Goal: Task Accomplishment & Management: Manage account settings

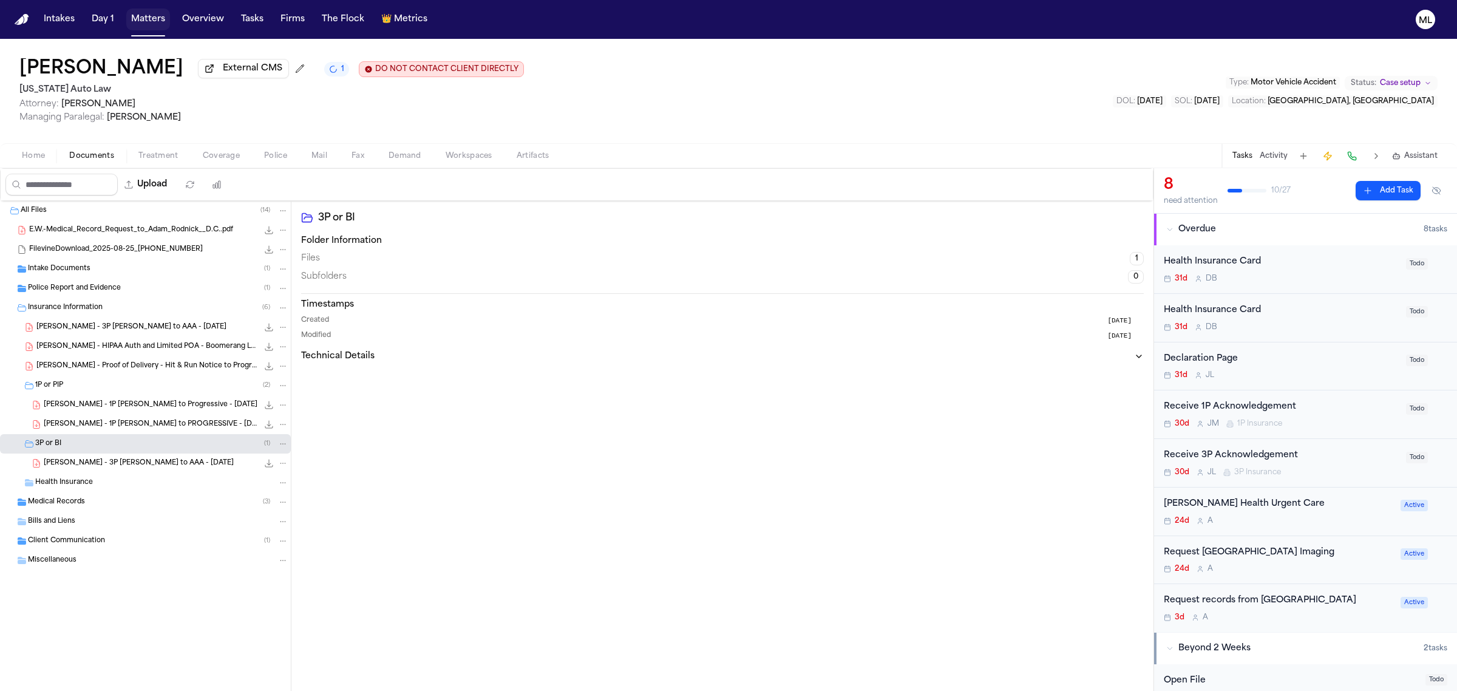
drag, startPoint x: 0, startPoint y: 0, endPoint x: 144, endPoint y: 14, distance: 144.5
click at [144, 14] on button "Matters" at bounding box center [148, 19] width 44 height 22
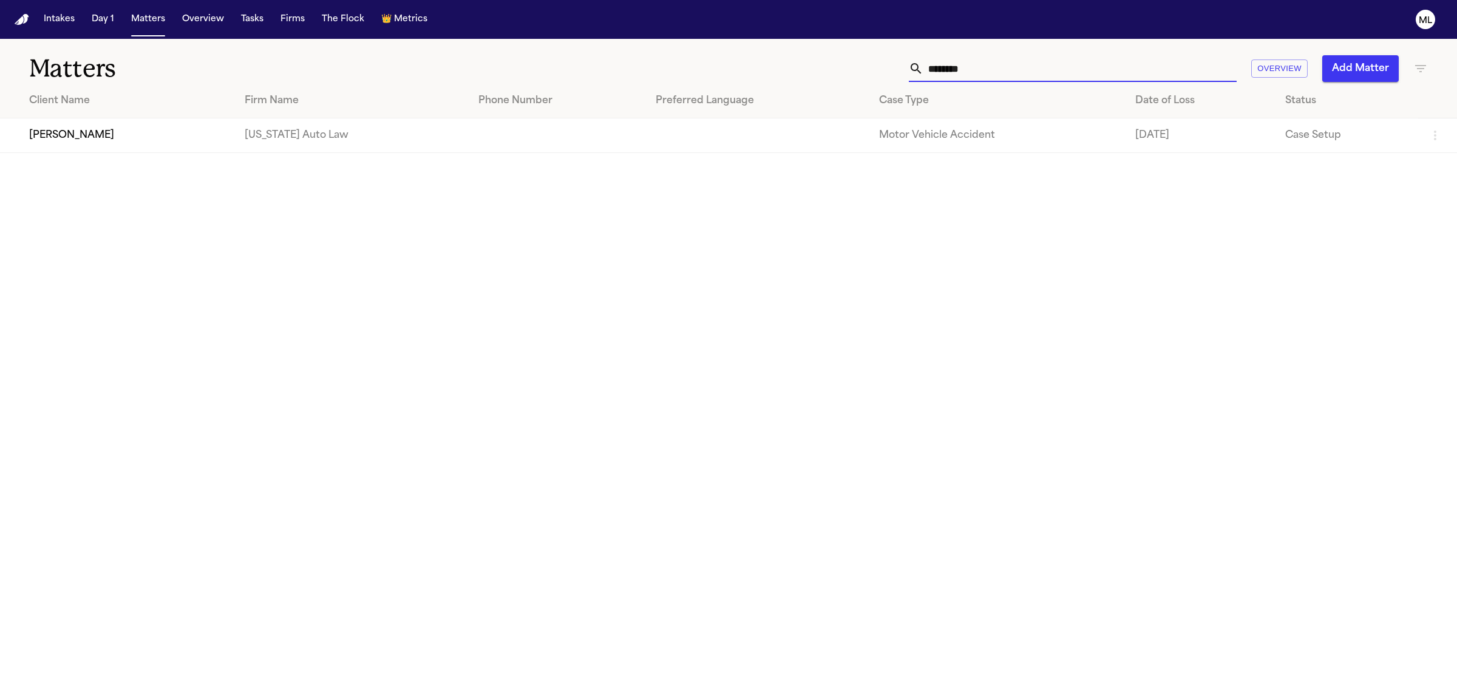
drag, startPoint x: 981, startPoint y: 72, endPoint x: 805, endPoint y: 72, distance: 176.0
click at [805, 72] on div "******** Overview Add Matter" at bounding box center [937, 68] width 979 height 27
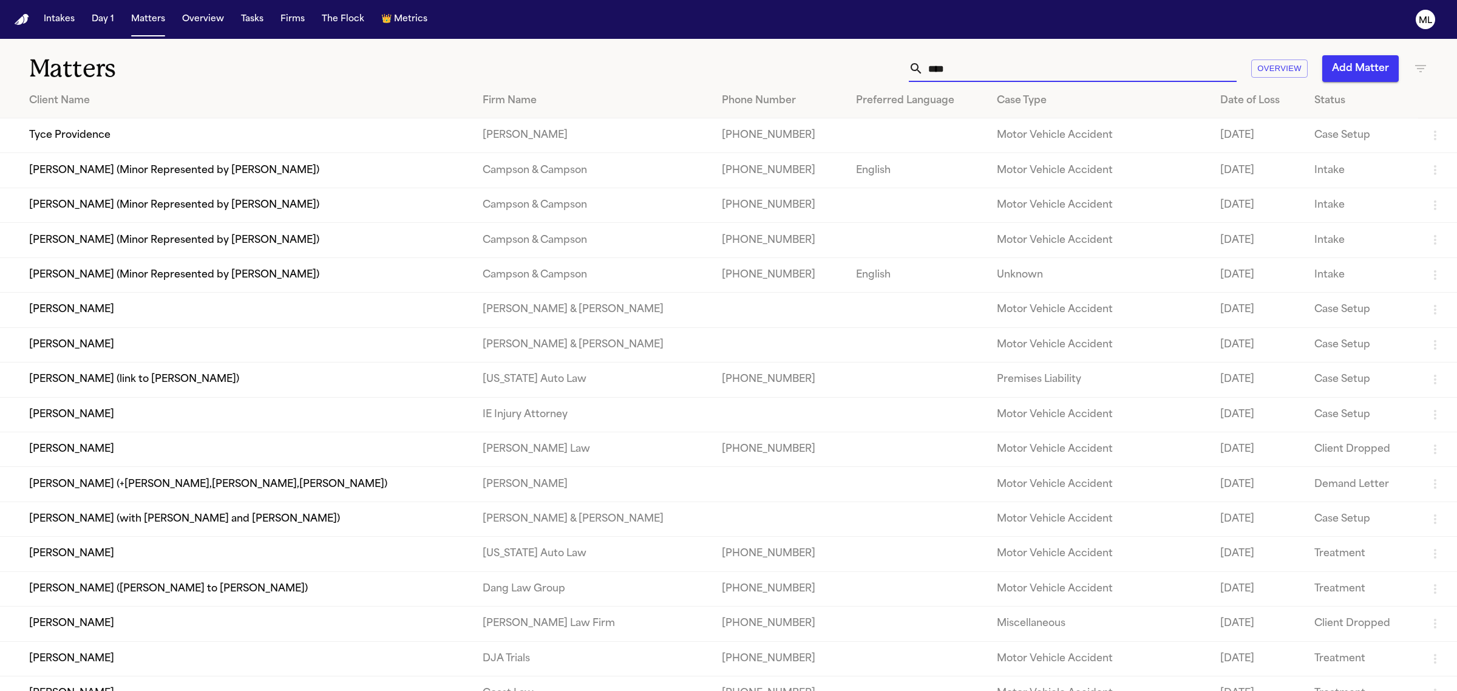
type input "****"
click at [137, 138] on td "Tyce Providence" at bounding box center [236, 135] width 473 height 35
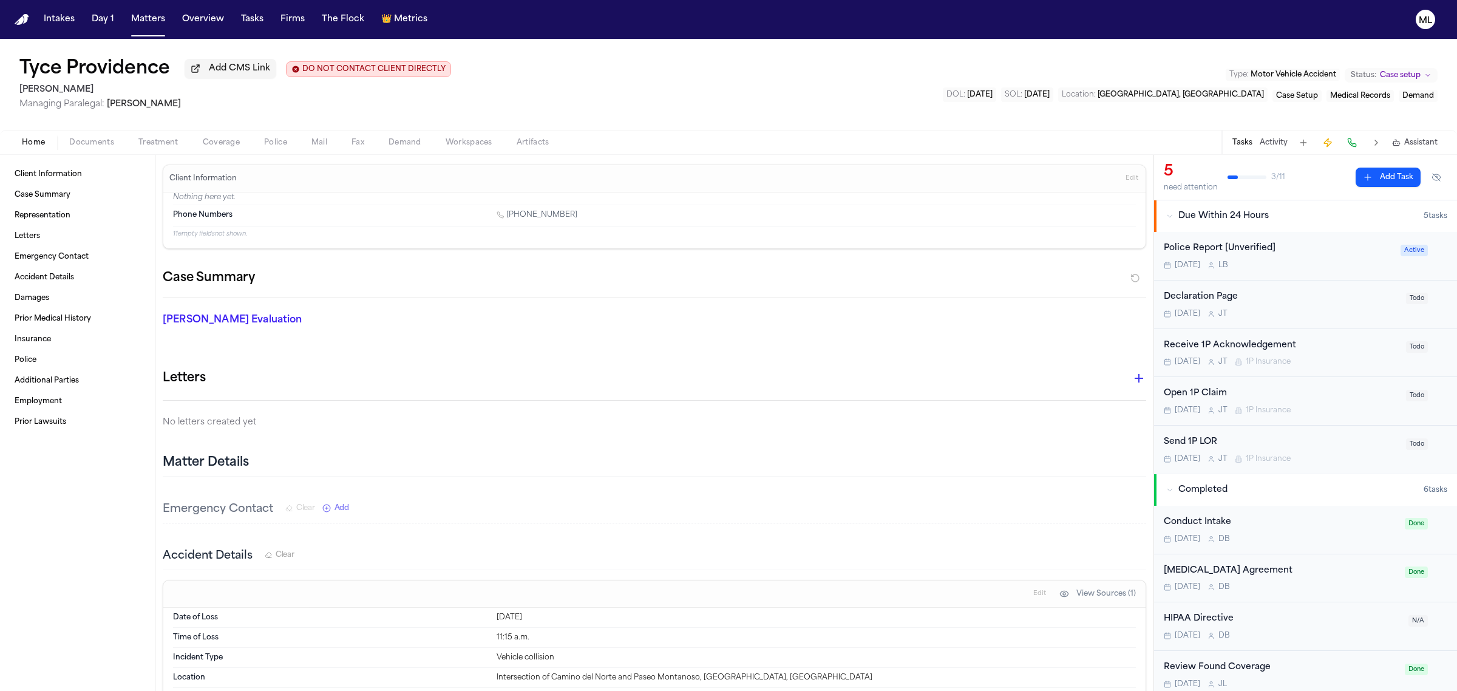
click at [210, 144] on span "Coverage" at bounding box center [221, 143] width 37 height 10
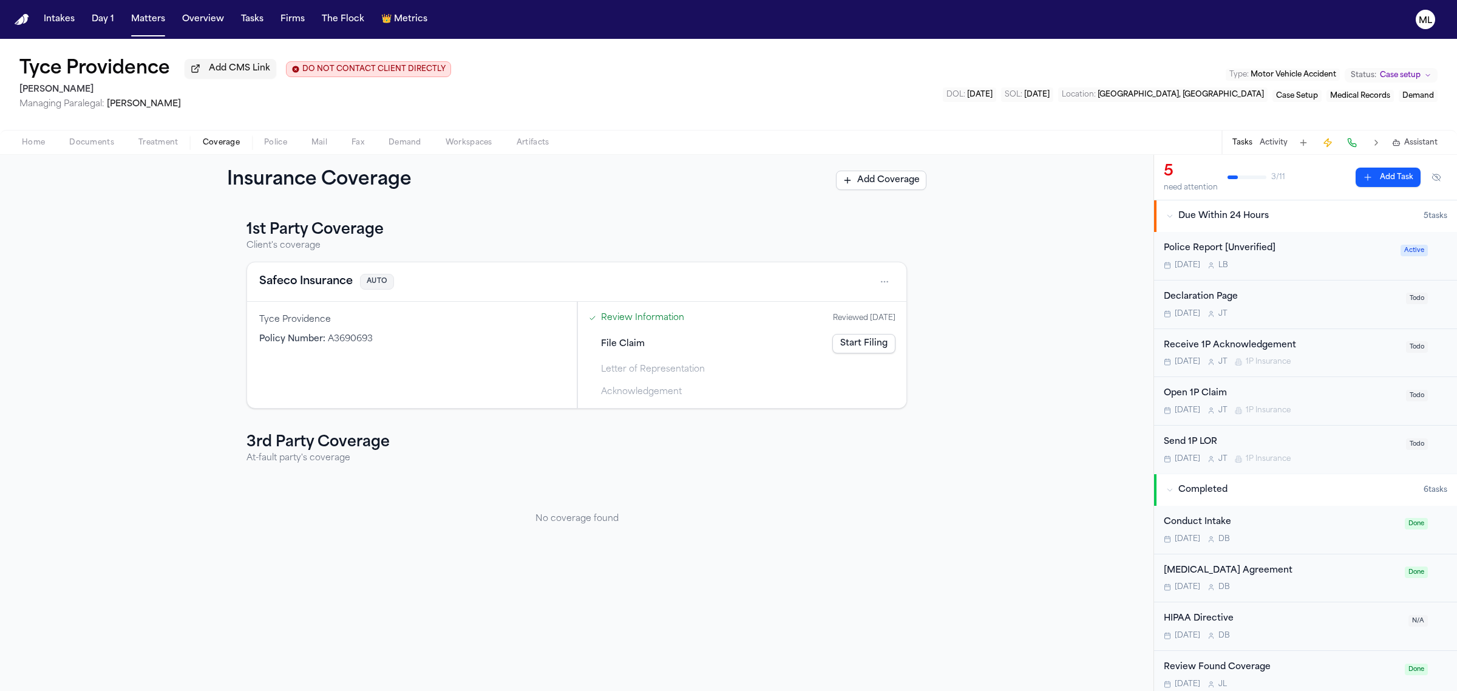
click at [291, 280] on button "Safeco Insurance" at bounding box center [305, 281] width 93 height 17
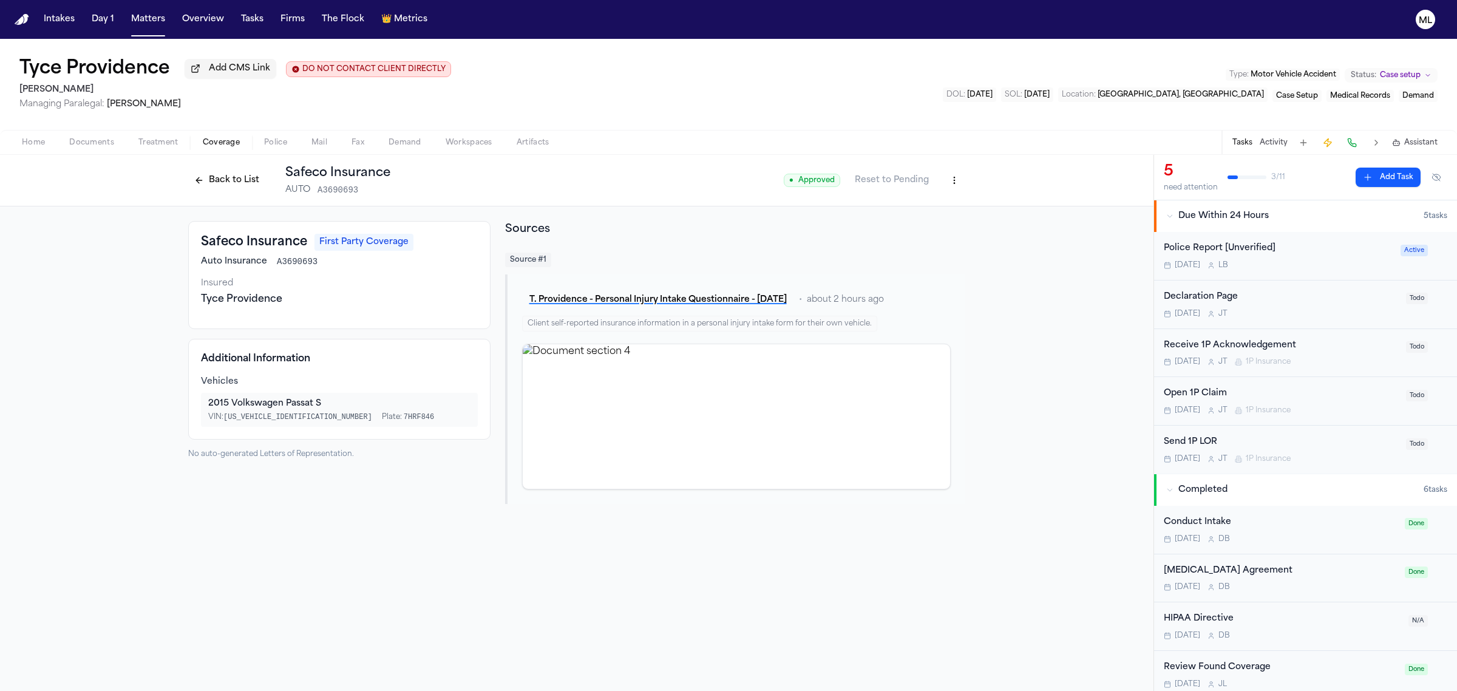
click at [1339, 401] on div "Open 1P Claim" at bounding box center [1280, 394] width 235 height 14
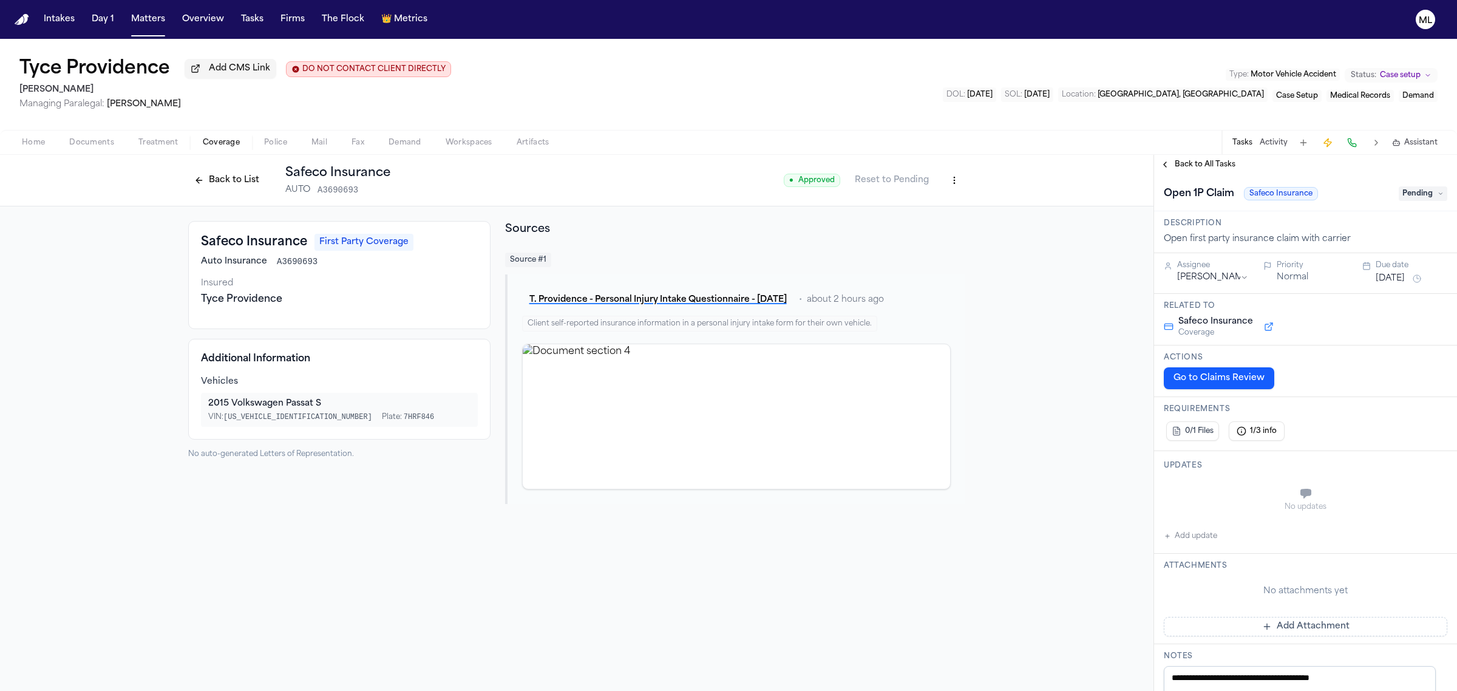
click at [1392, 278] on button "[DATE]" at bounding box center [1389, 278] width 29 height 12
click at [1346, 419] on button "22" at bounding box center [1341, 424] width 19 height 19
click at [1190, 164] on span "Back to All Tasks" at bounding box center [1204, 165] width 61 height 10
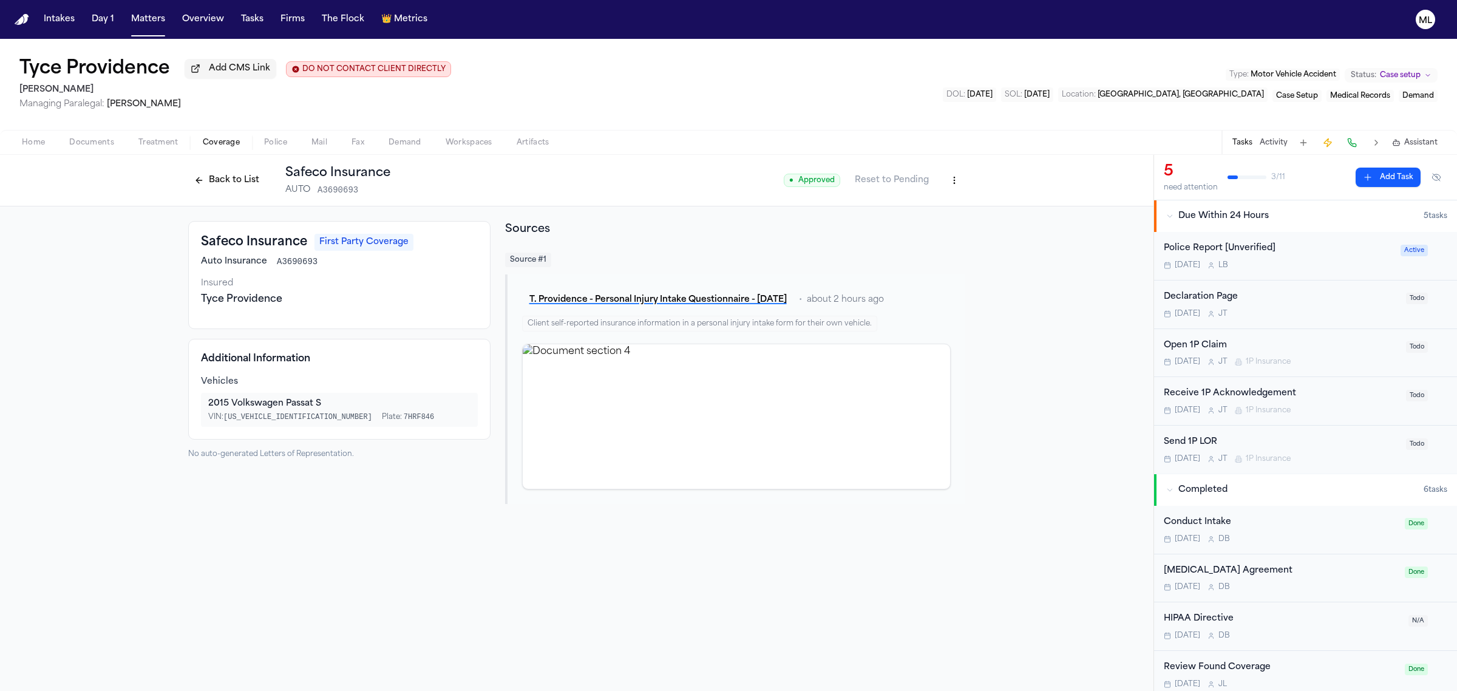
click at [1343, 347] on div "Open 1P Claim" at bounding box center [1280, 346] width 235 height 14
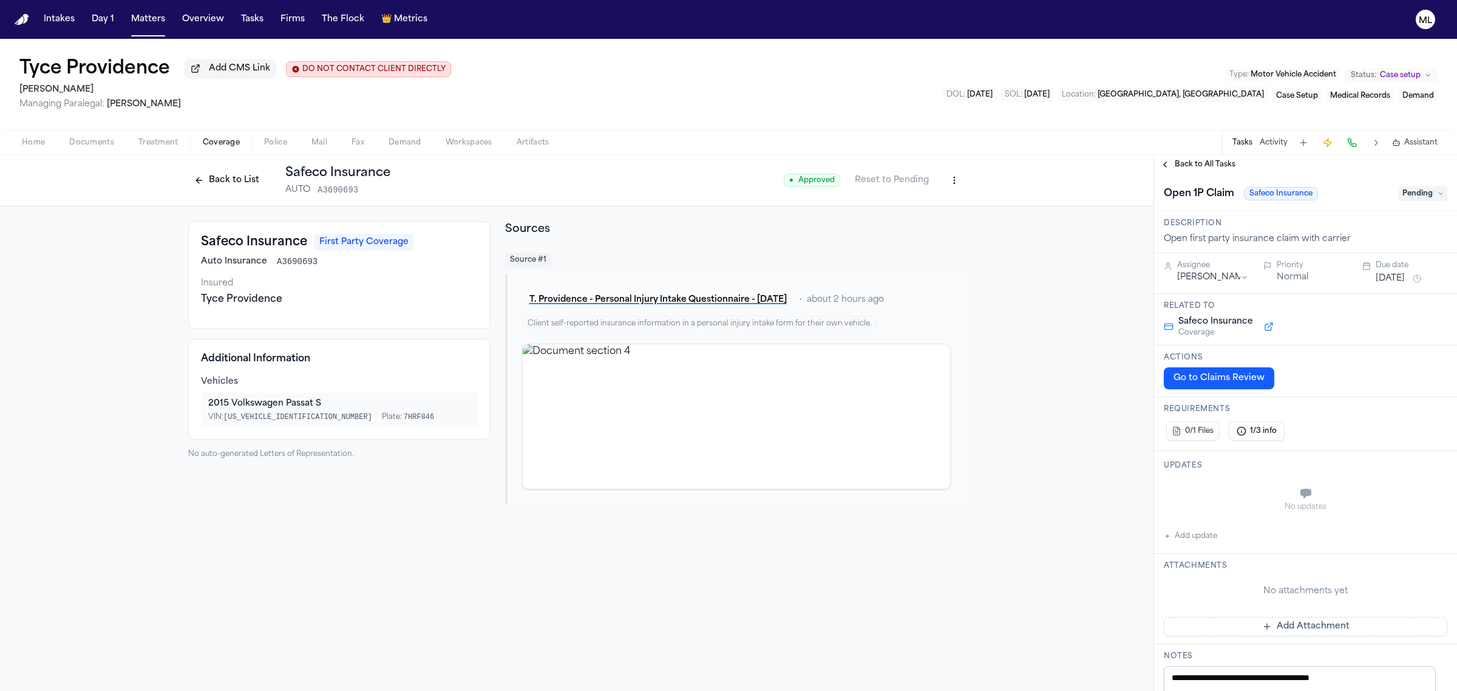
click at [1205, 162] on span "Back to All Tasks" at bounding box center [1204, 165] width 61 height 10
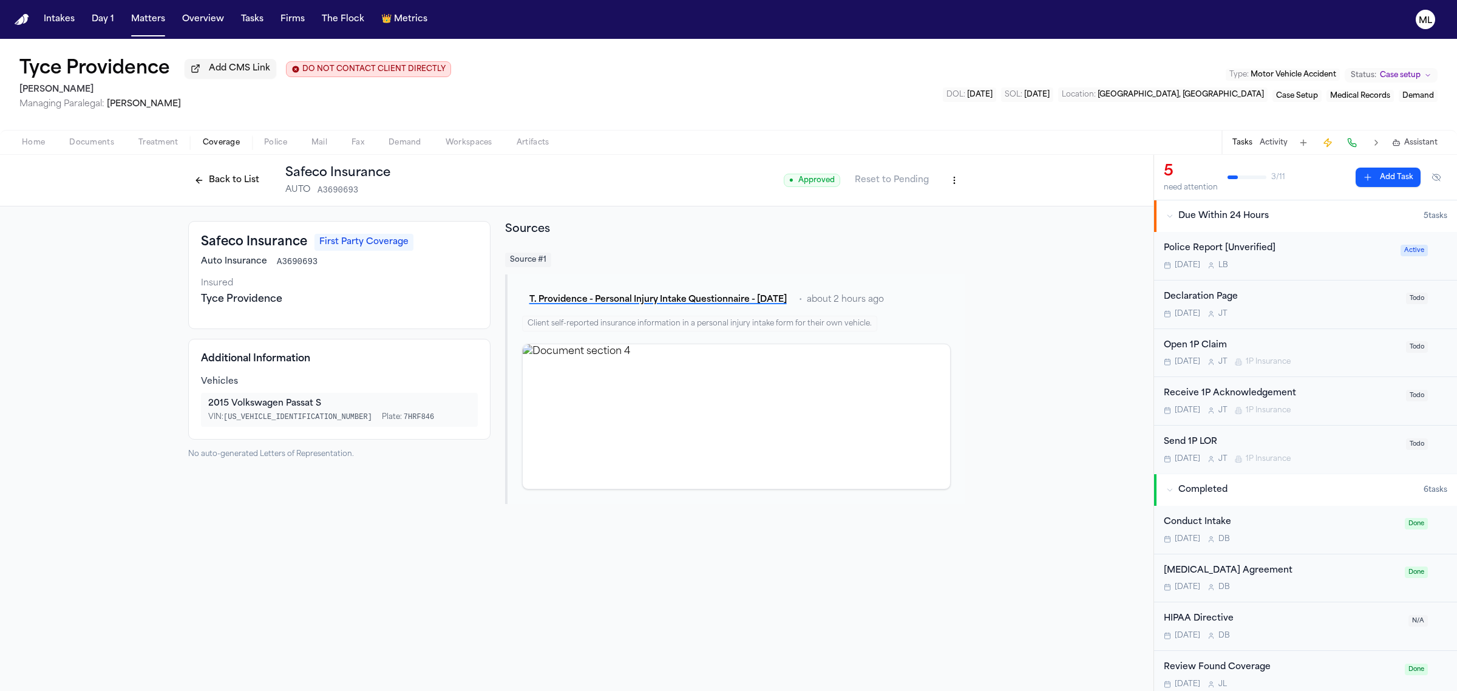
click at [1337, 436] on div "Send 1P LOR" at bounding box center [1280, 442] width 235 height 14
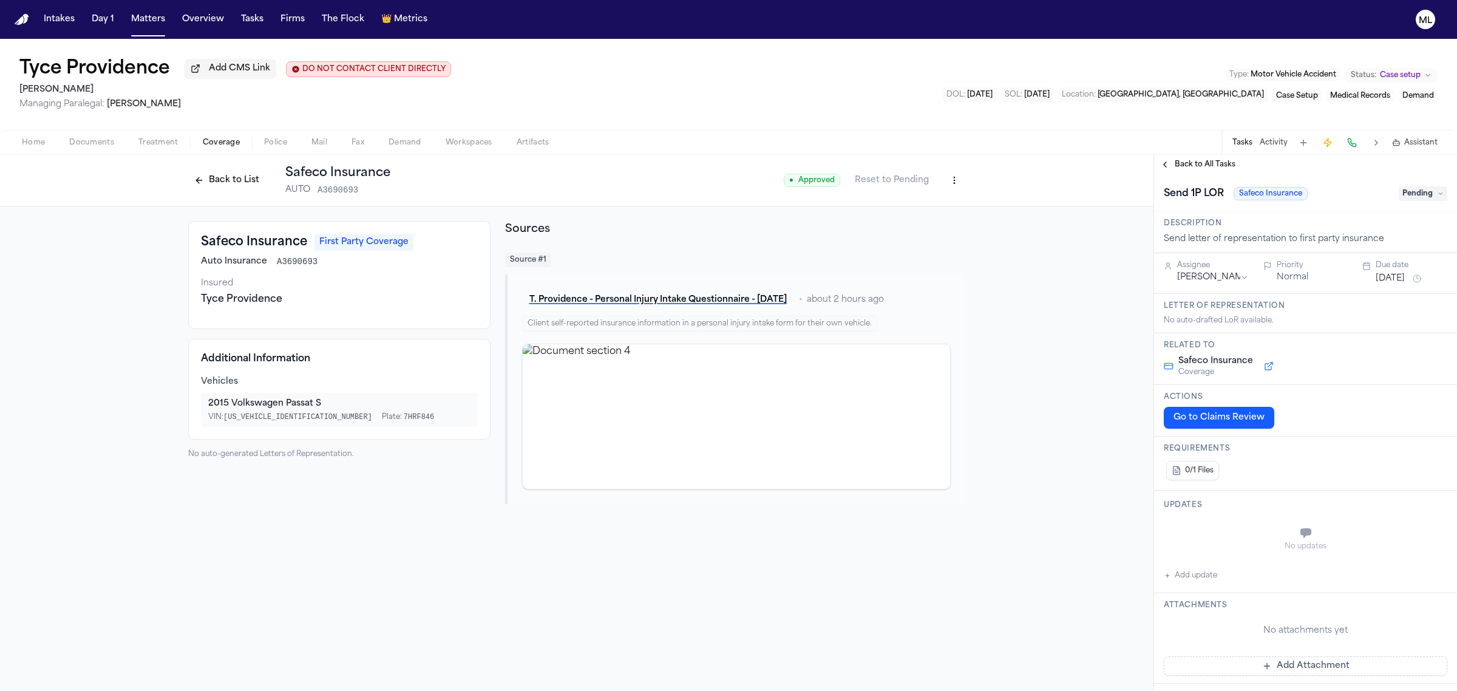
click at [1390, 283] on button "[DATE]" at bounding box center [1389, 278] width 29 height 12
click at [1339, 422] on button "22" at bounding box center [1341, 424] width 19 height 19
click at [1207, 169] on span "Back to All Tasks" at bounding box center [1204, 165] width 61 height 10
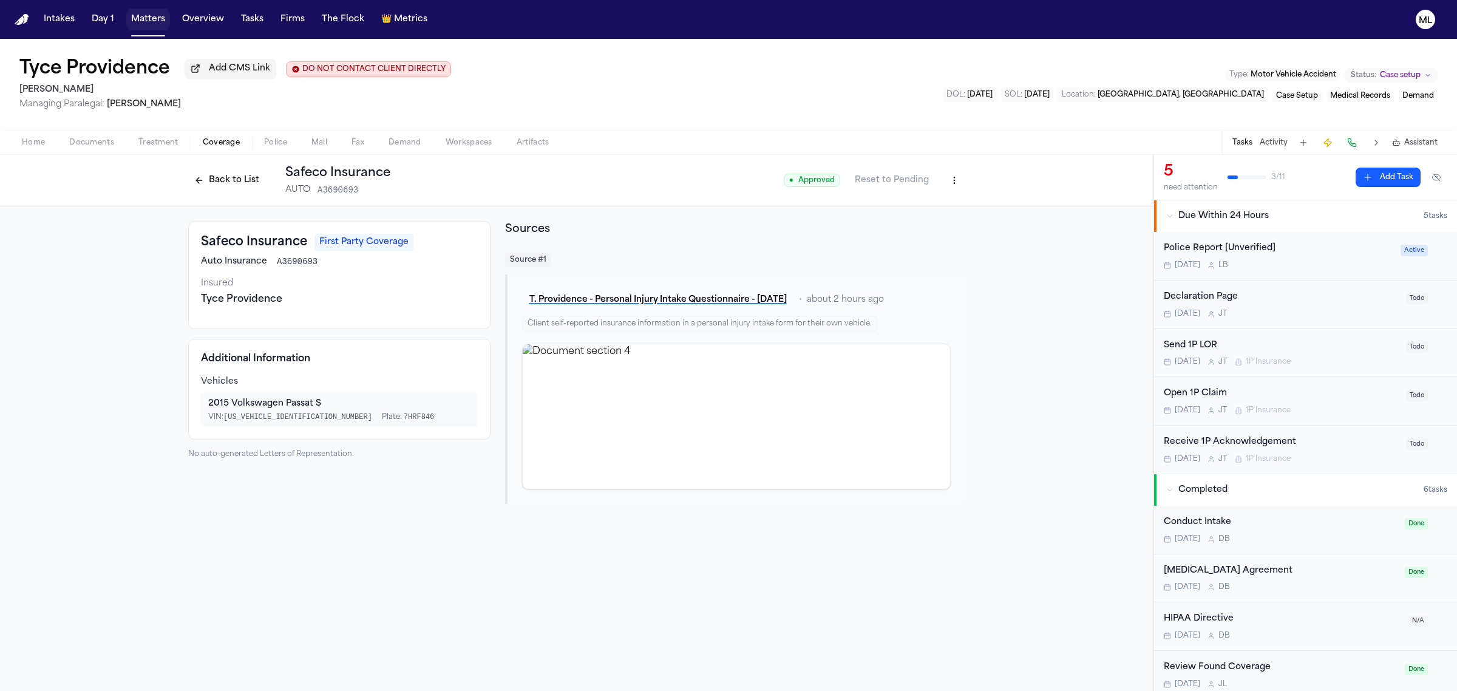
click at [143, 18] on button "Matters" at bounding box center [148, 19] width 44 height 22
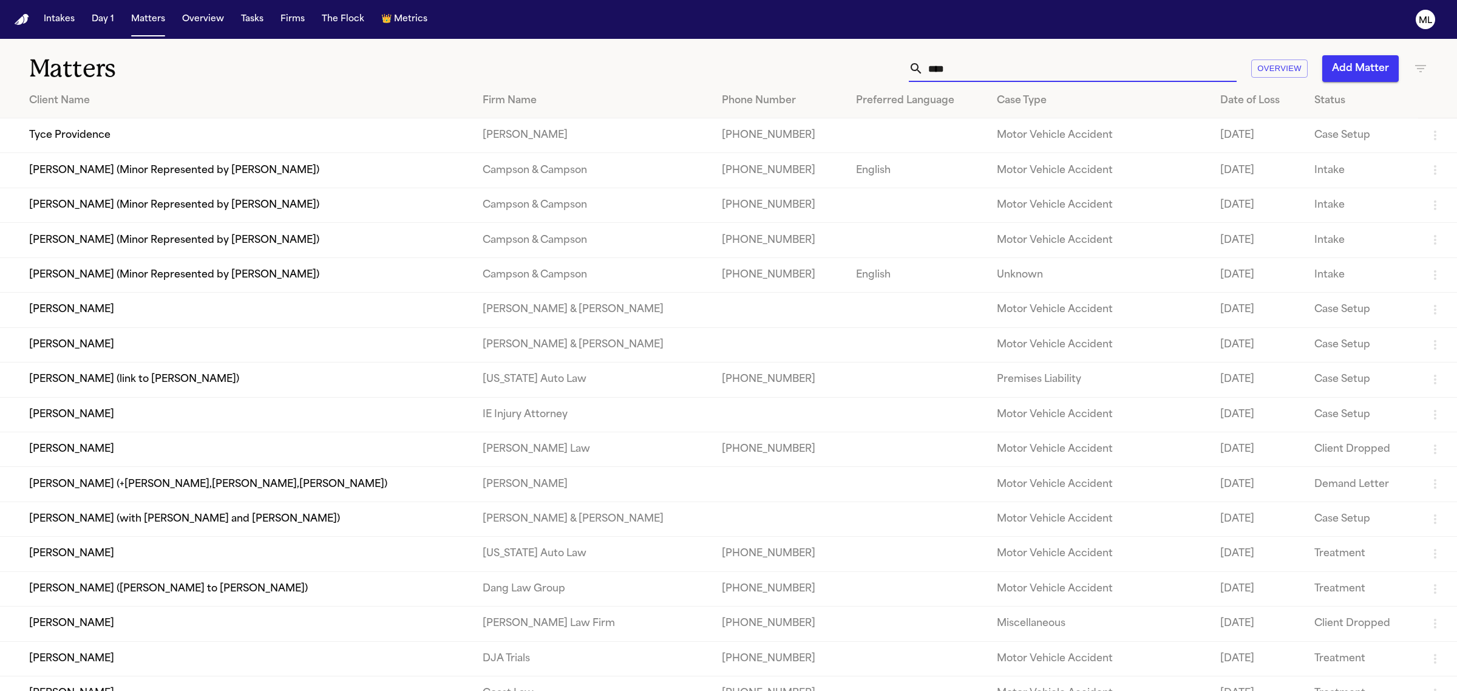
drag, startPoint x: 978, startPoint y: 71, endPoint x: 859, endPoint y: 67, distance: 119.6
click at [859, 67] on div "**** Overview Add Matter" at bounding box center [937, 68] width 979 height 27
click at [817, 68] on div "**** Overview Add Matter" at bounding box center [937, 68] width 979 height 27
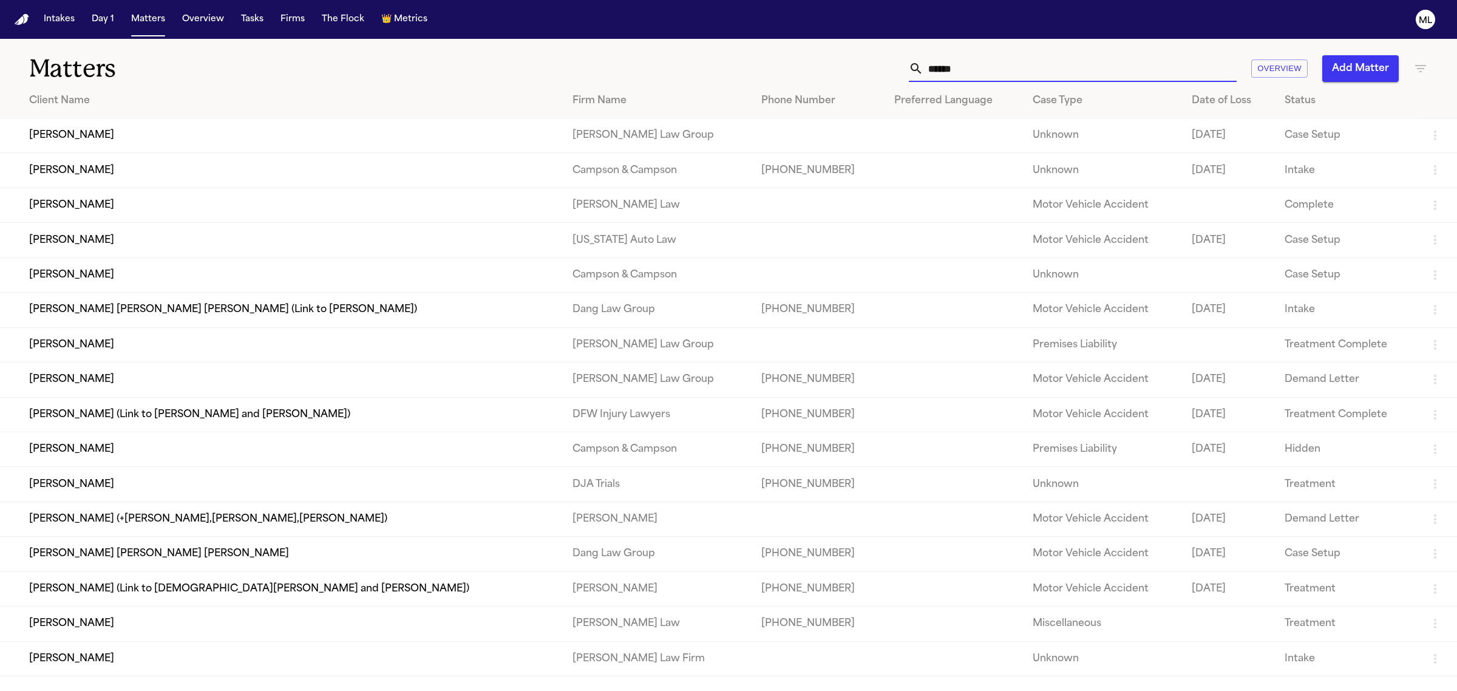
type input "*****"
click at [144, 240] on td "[PERSON_NAME]" at bounding box center [281, 240] width 563 height 35
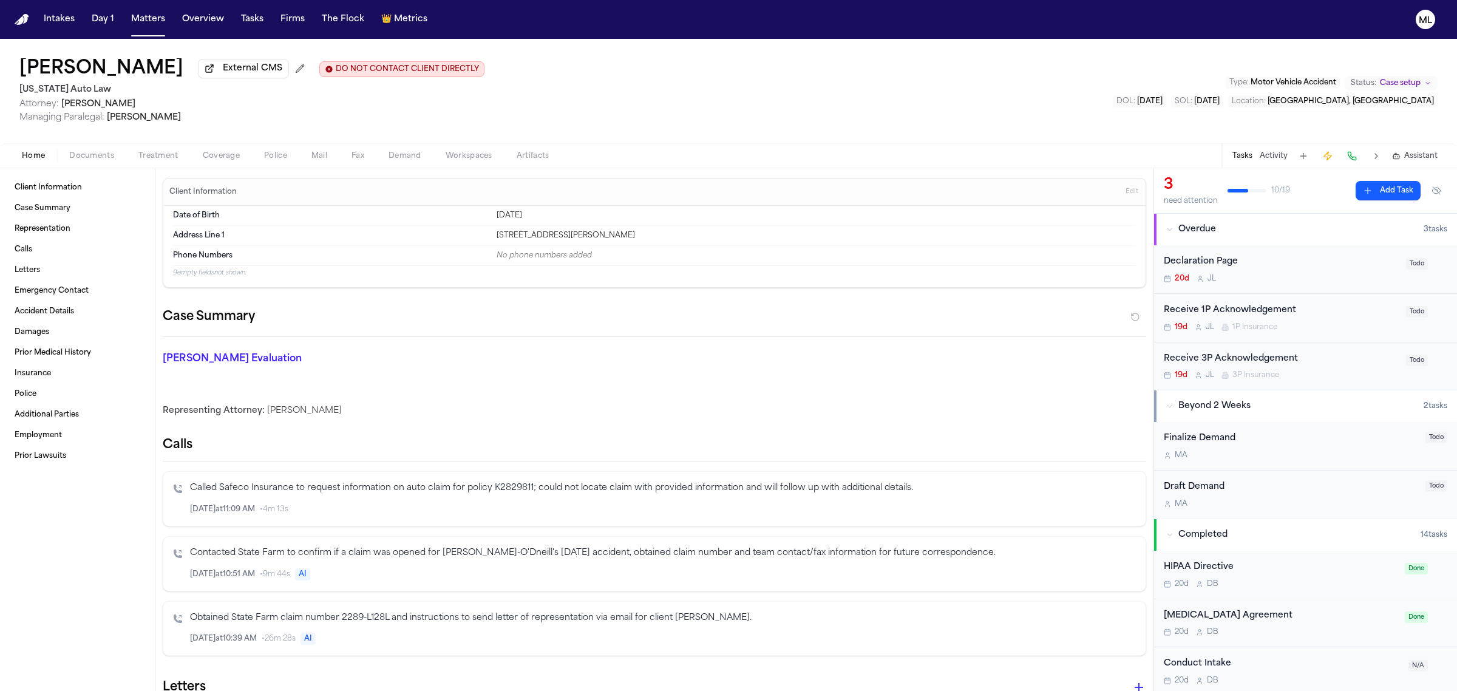
click at [1273, 152] on button "Activity" at bounding box center [1273, 156] width 28 height 10
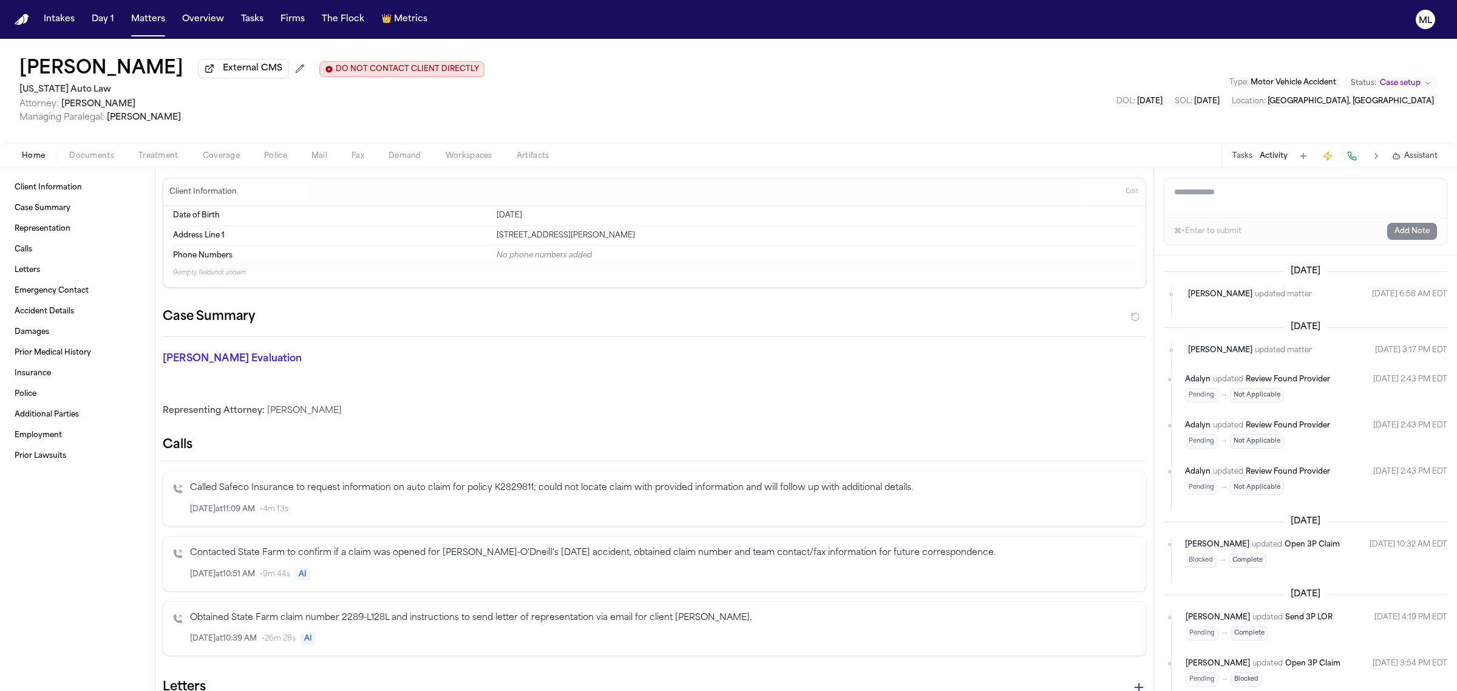
click at [1226, 194] on textarea "Add a note to this matter" at bounding box center [1305, 197] width 282 height 39
paste textarea "**********"
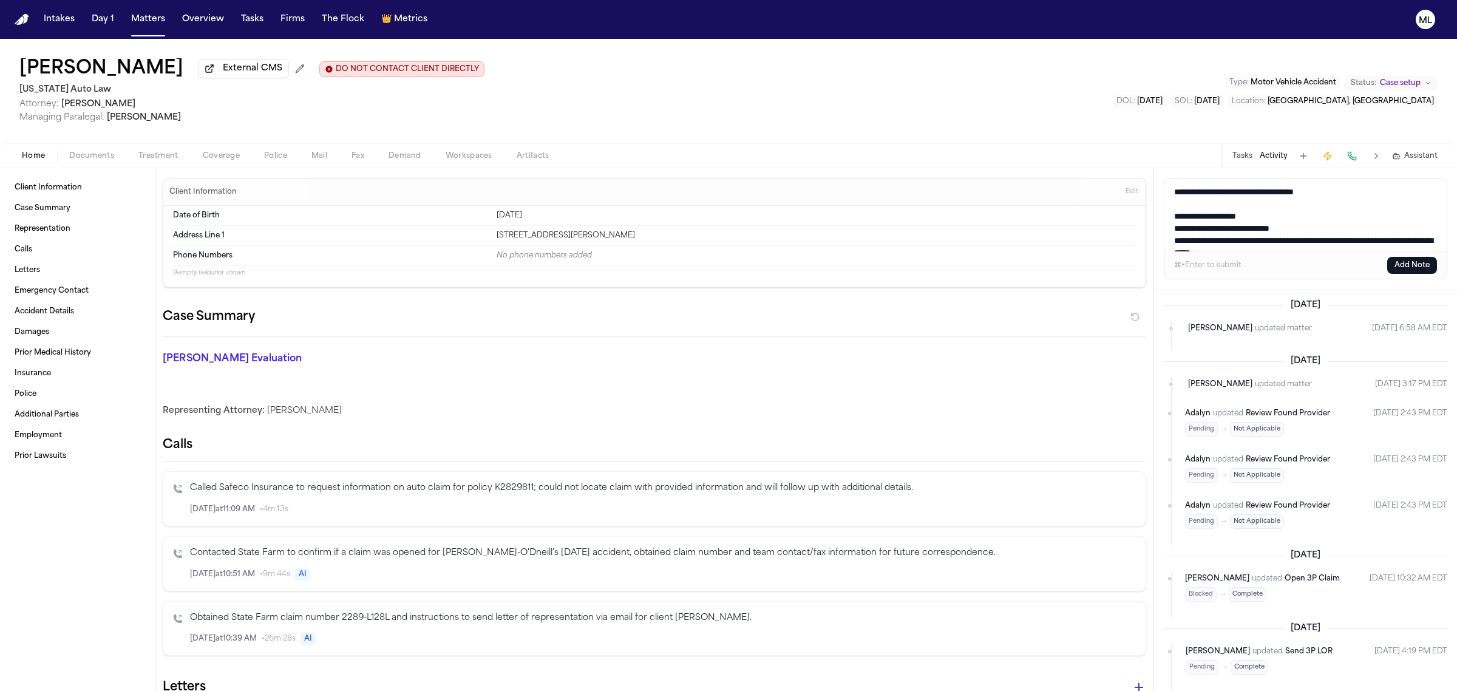
scroll to position [5, 0]
click at [1173, 209] on textarea "**********" at bounding box center [1305, 214] width 282 height 73
click at [1173, 222] on textarea "**********" at bounding box center [1305, 214] width 282 height 73
click at [1174, 234] on textarea "**********" at bounding box center [1305, 214] width 282 height 73
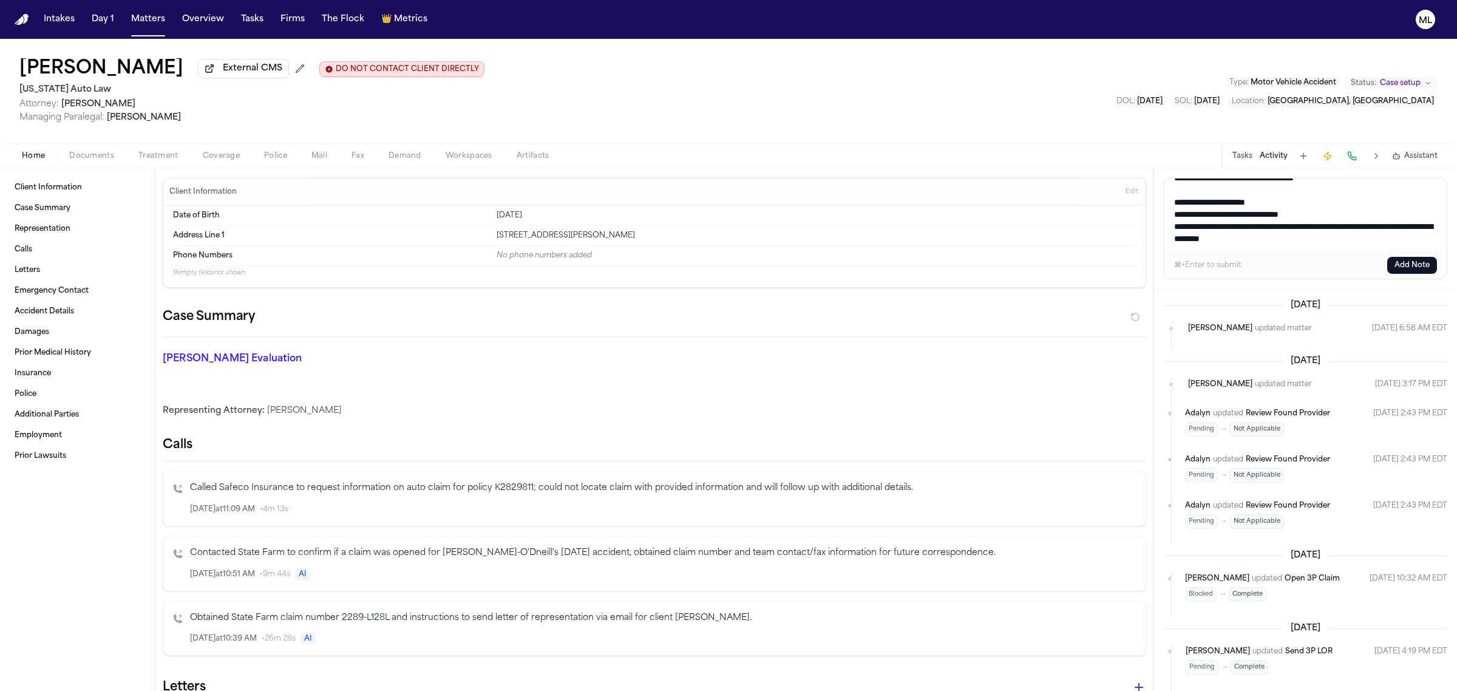
drag, startPoint x: 1341, startPoint y: 247, endPoint x: 1261, endPoint y: 239, distance: 81.2
click at [1261, 239] on textarea "**********" at bounding box center [1305, 214] width 282 height 73
type textarea "**********"
click at [1402, 265] on button "Add Note" at bounding box center [1412, 265] width 50 height 17
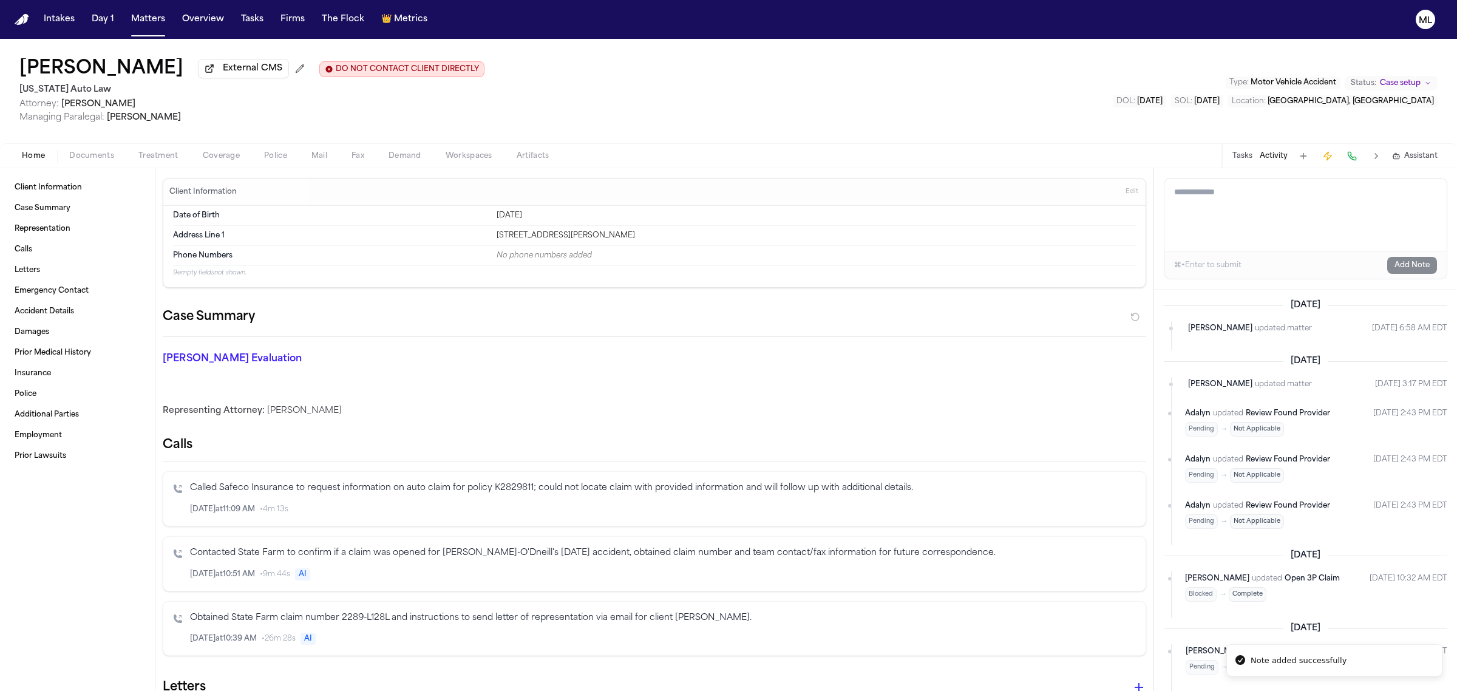
scroll to position [0, 0]
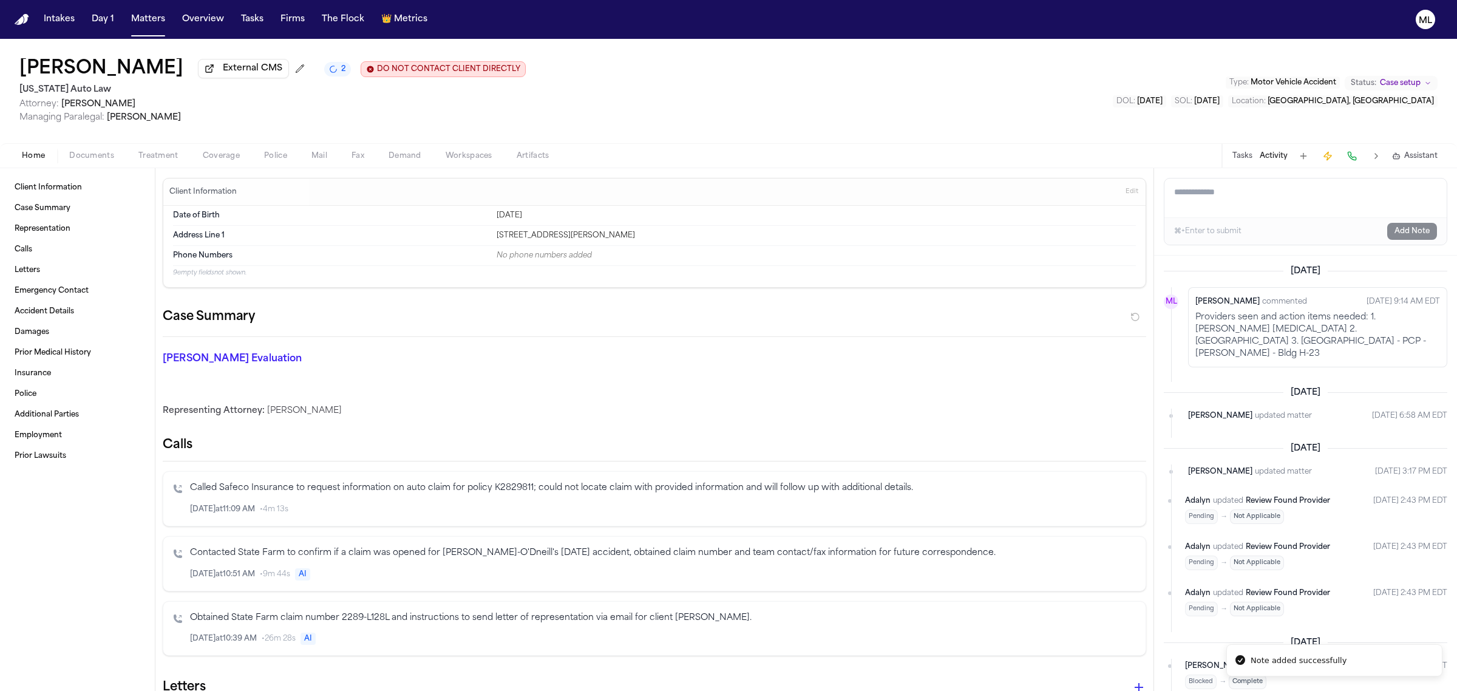
click at [99, 158] on span "Documents" at bounding box center [91, 156] width 45 height 10
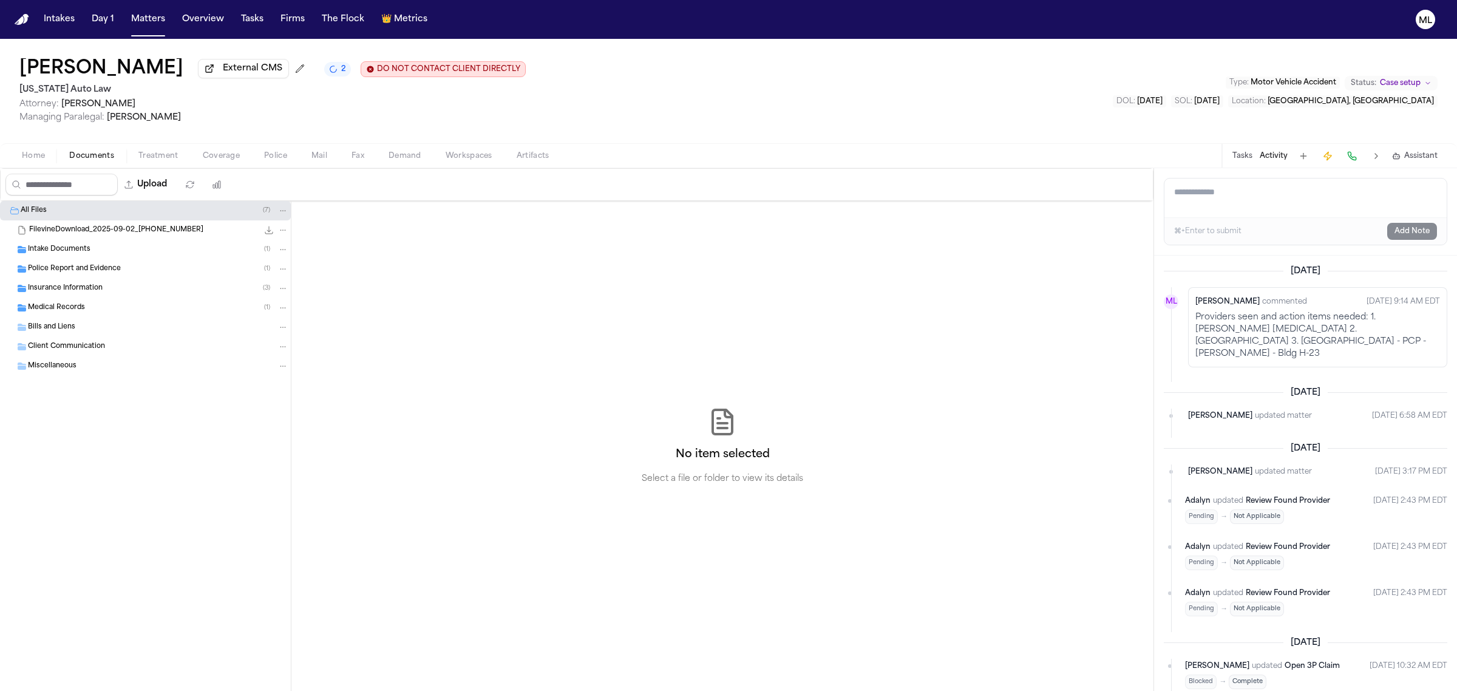
click at [83, 292] on span "Insurance Information" at bounding box center [65, 288] width 75 height 10
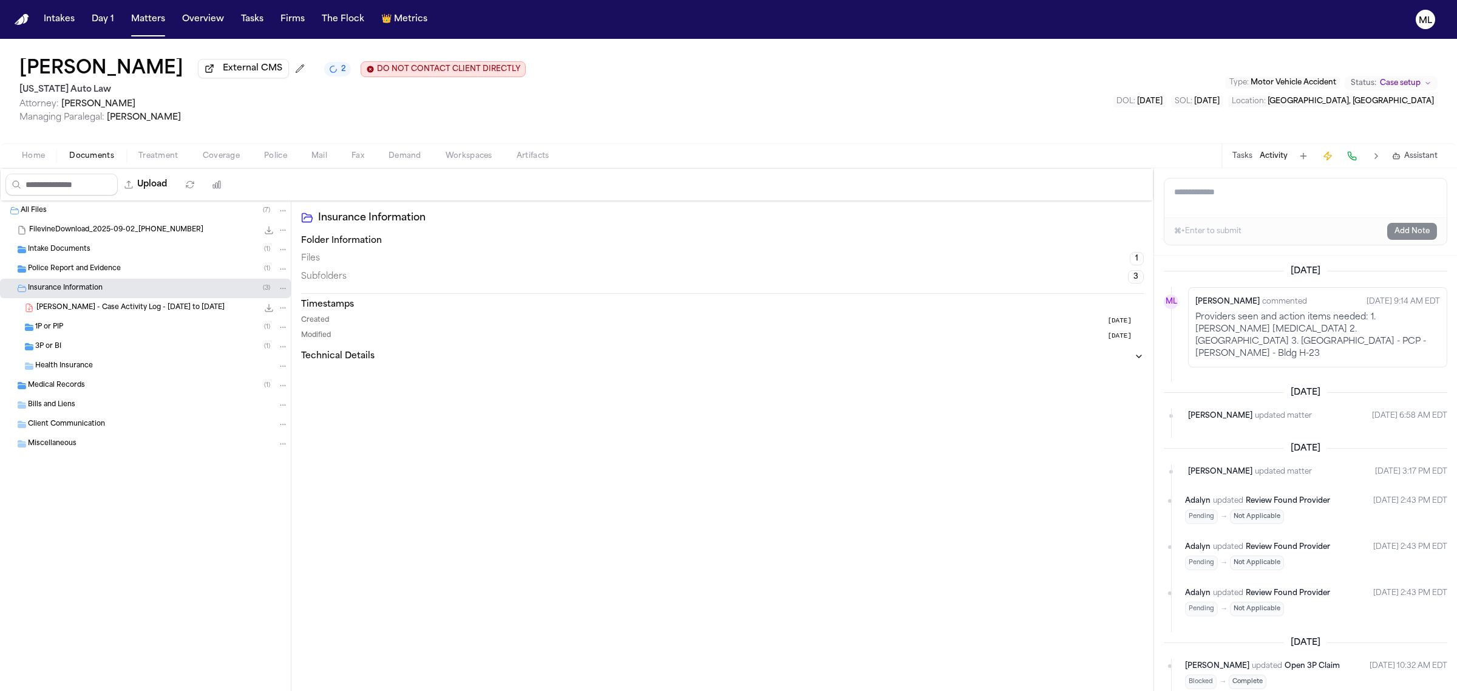
click at [98, 325] on div "1P or PIP ( 1 )" at bounding box center [161, 327] width 253 height 11
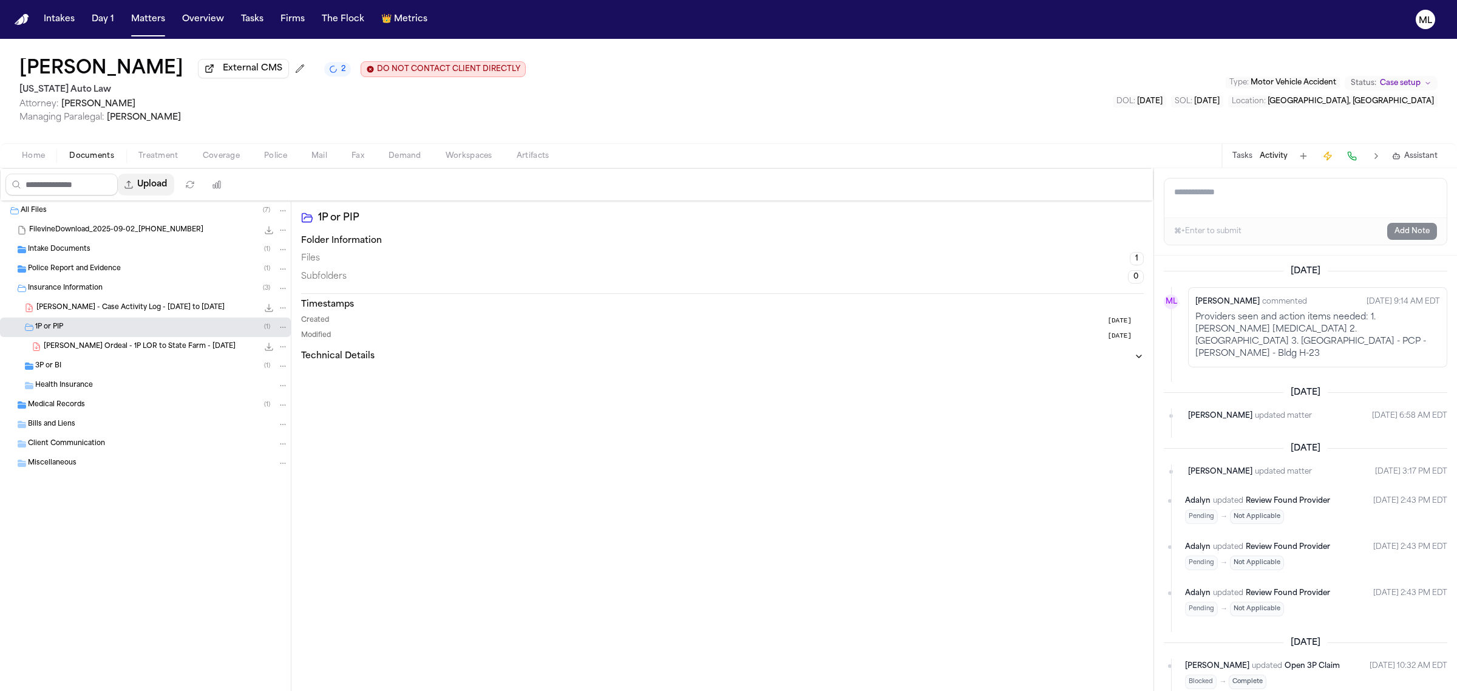
click at [156, 183] on button "Upload" at bounding box center [146, 185] width 56 height 22
select select "**********"
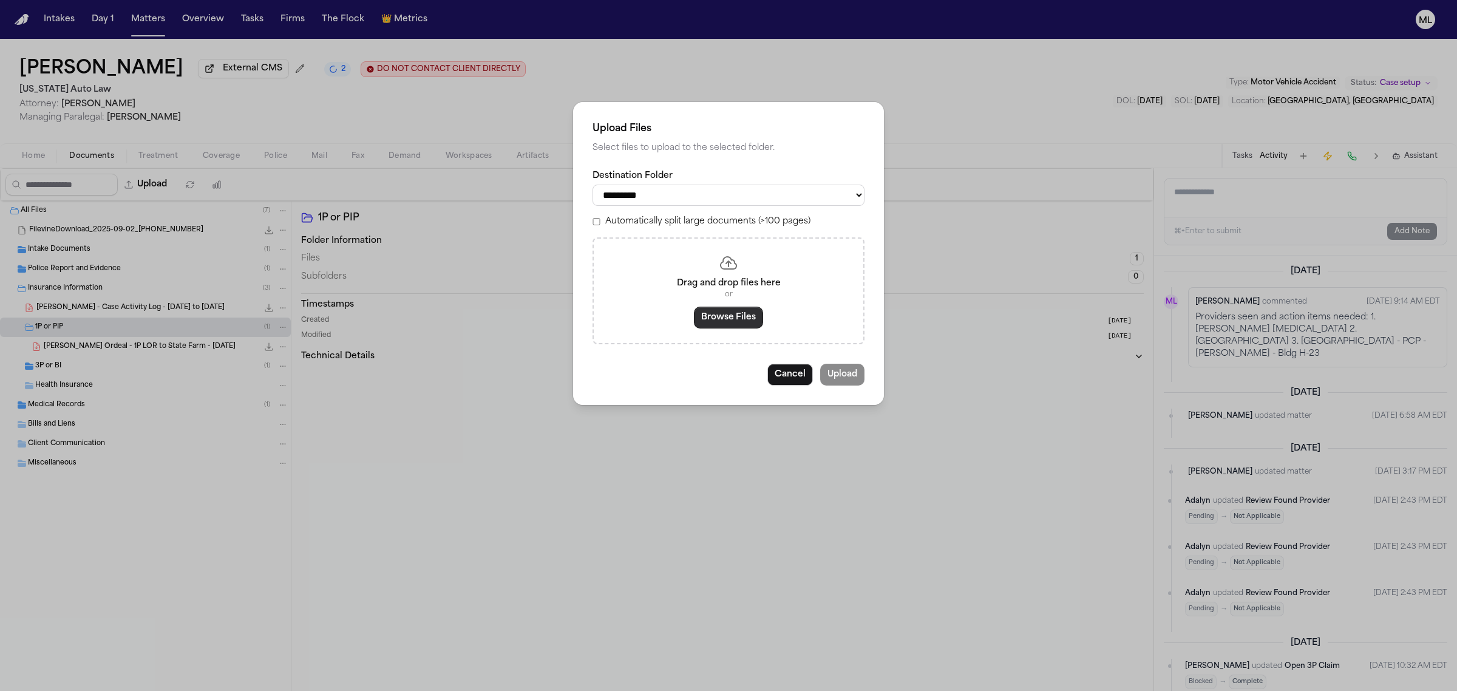
click at [717, 322] on button "Browse Files" at bounding box center [728, 317] width 69 height 22
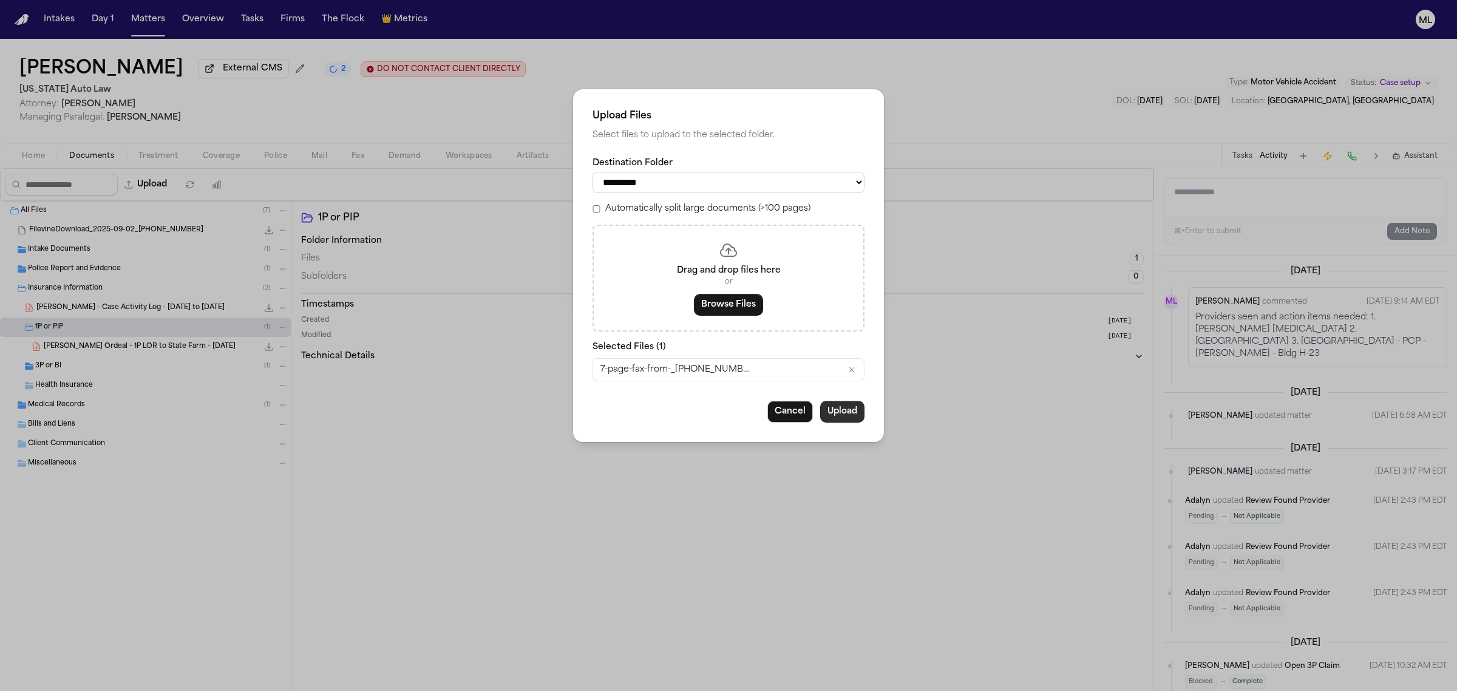
click at [848, 413] on button "Upload" at bounding box center [842, 412] width 44 height 22
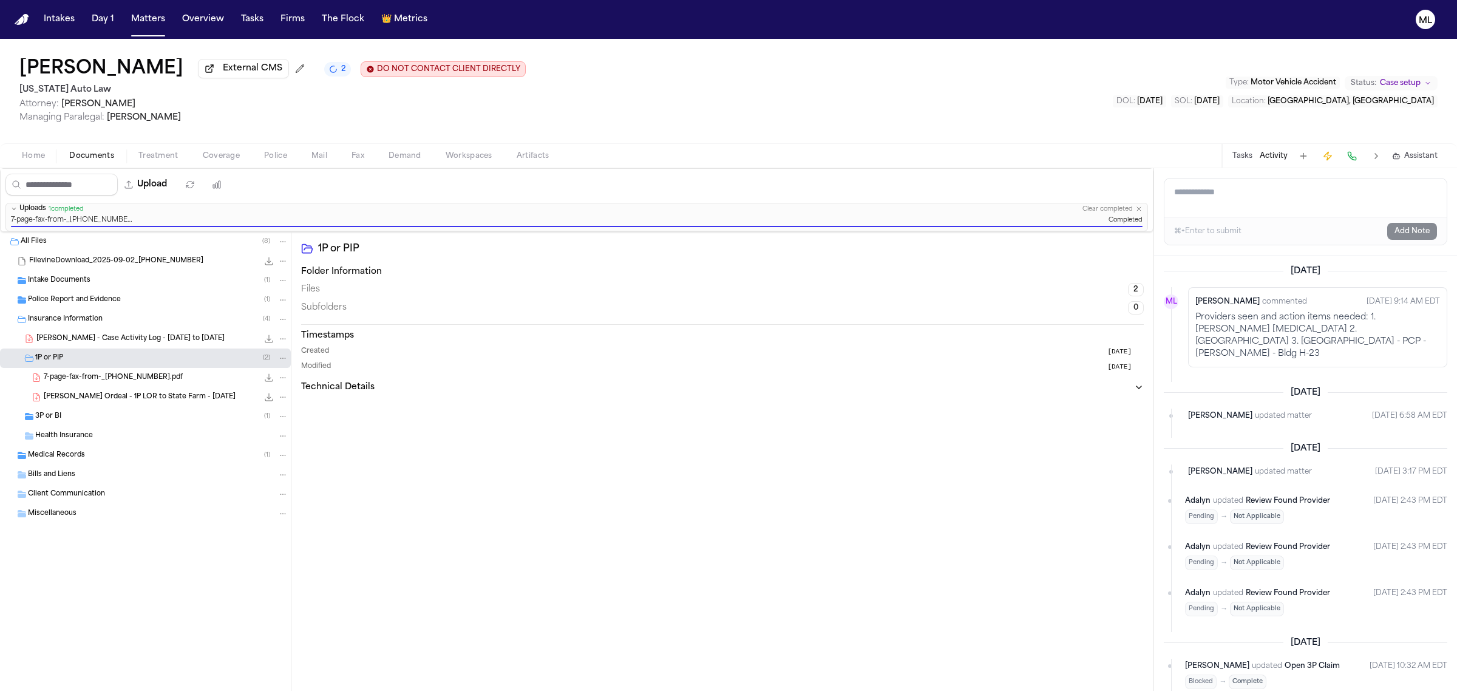
click at [1236, 157] on button "Tasks" at bounding box center [1242, 156] width 20 height 10
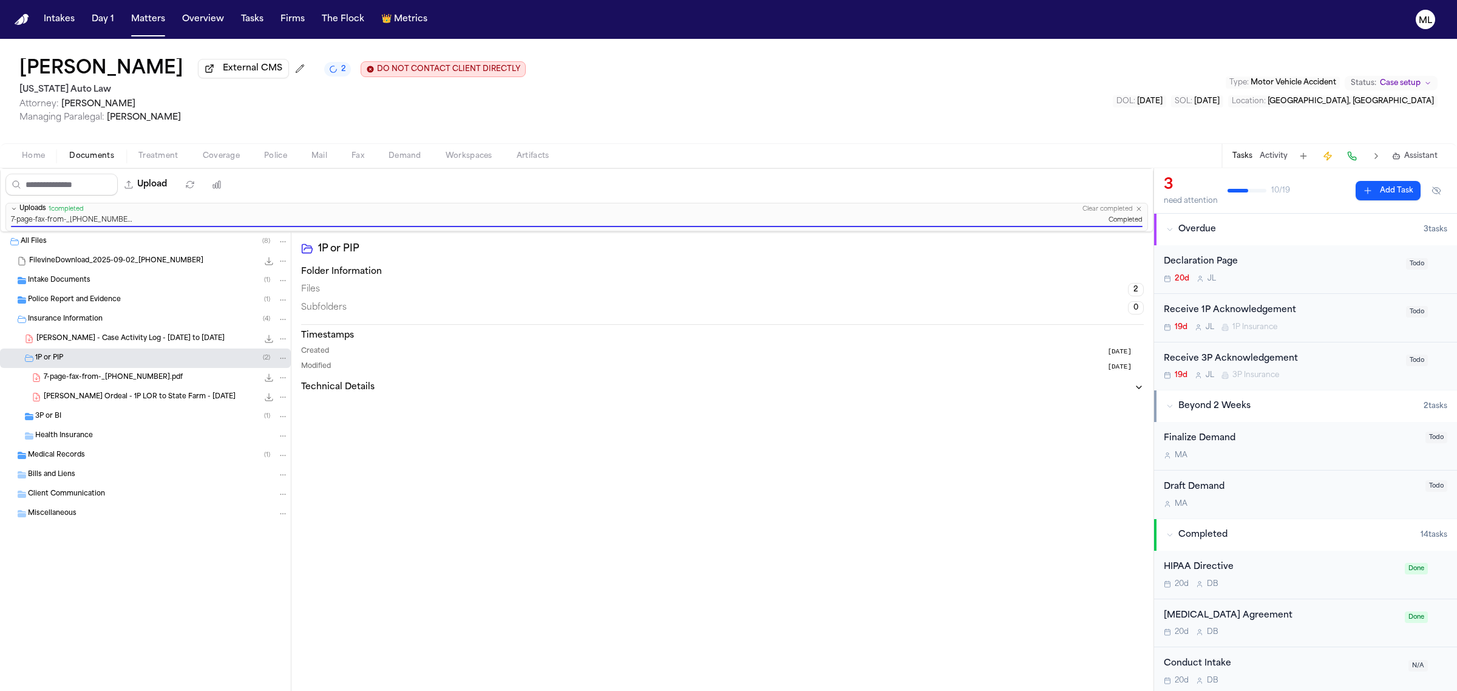
click at [1344, 323] on div "19d [PERSON_NAME] 1P Insurance" at bounding box center [1280, 327] width 235 height 10
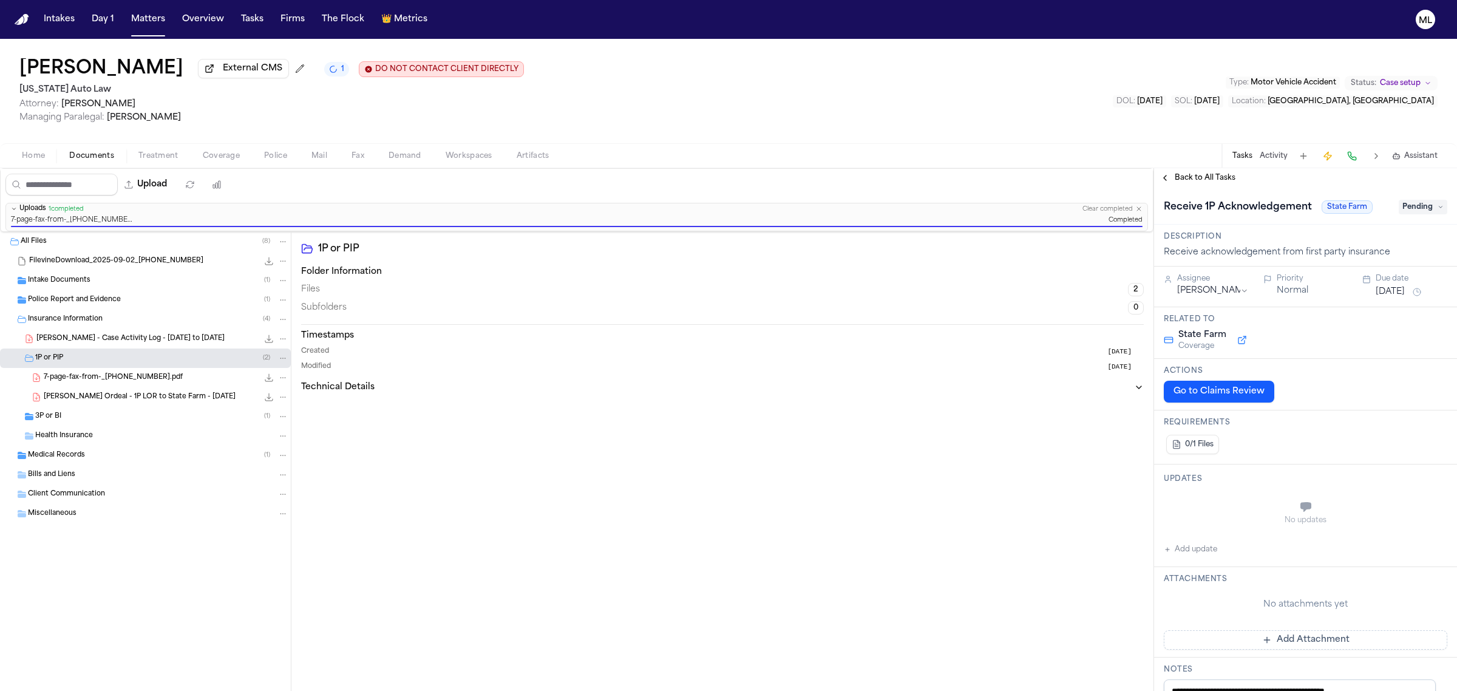
click at [1399, 206] on span "Pending" at bounding box center [1422, 207] width 49 height 15
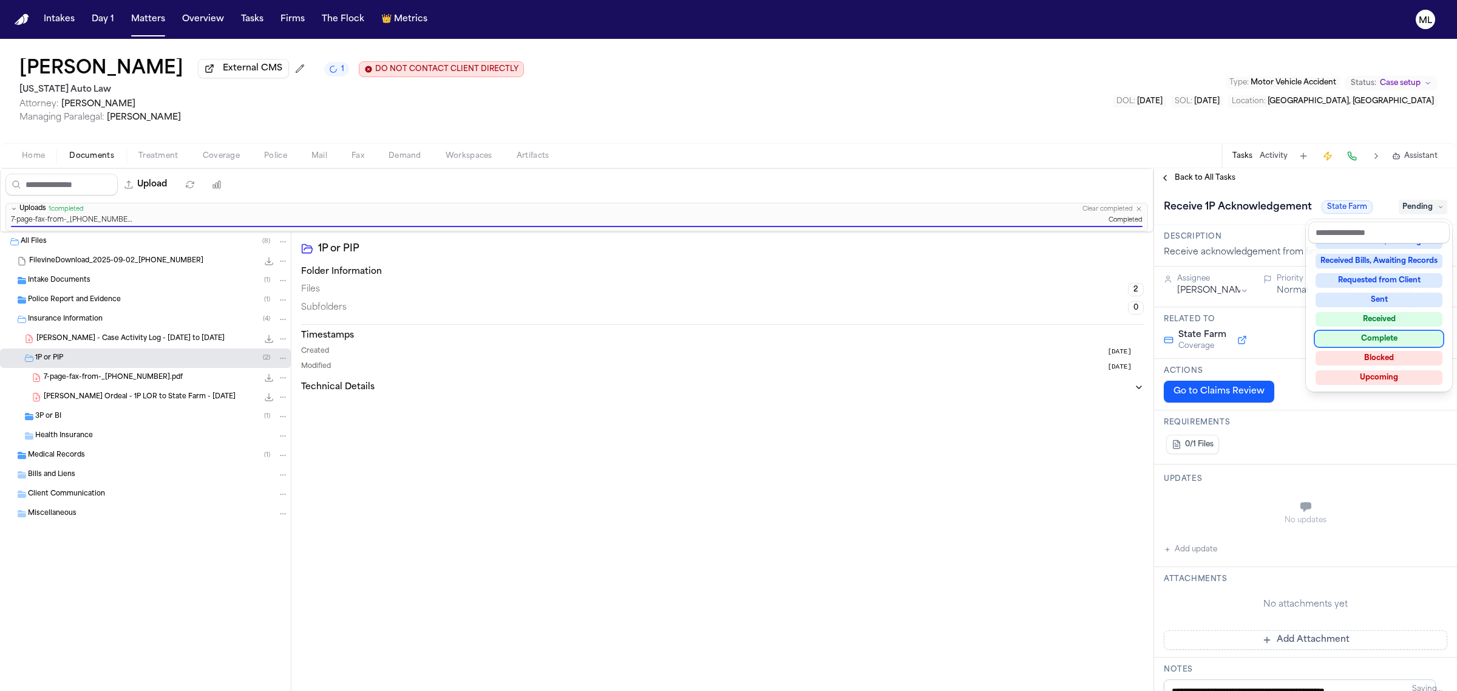
click at [1378, 333] on div "Complete" at bounding box center [1378, 338] width 127 height 15
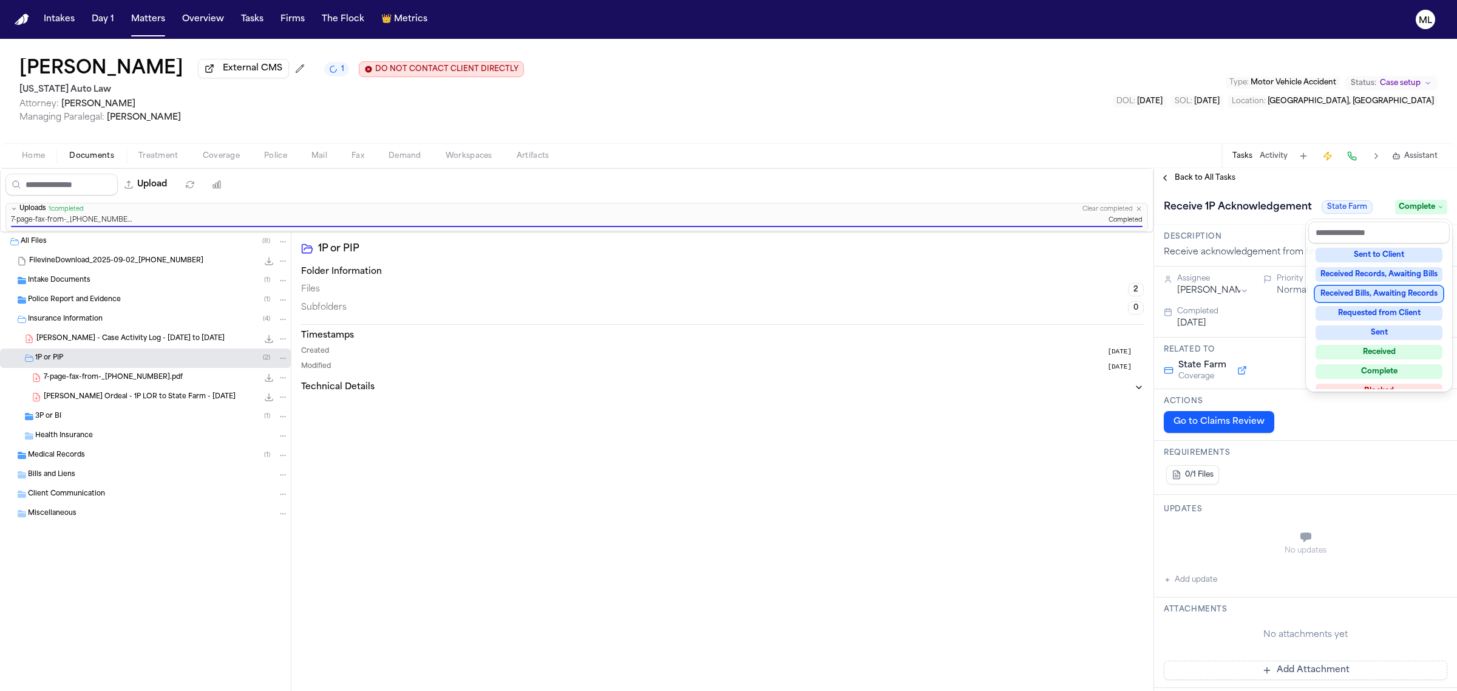
click at [1194, 170] on div "**********" at bounding box center [1305, 429] width 303 height 523
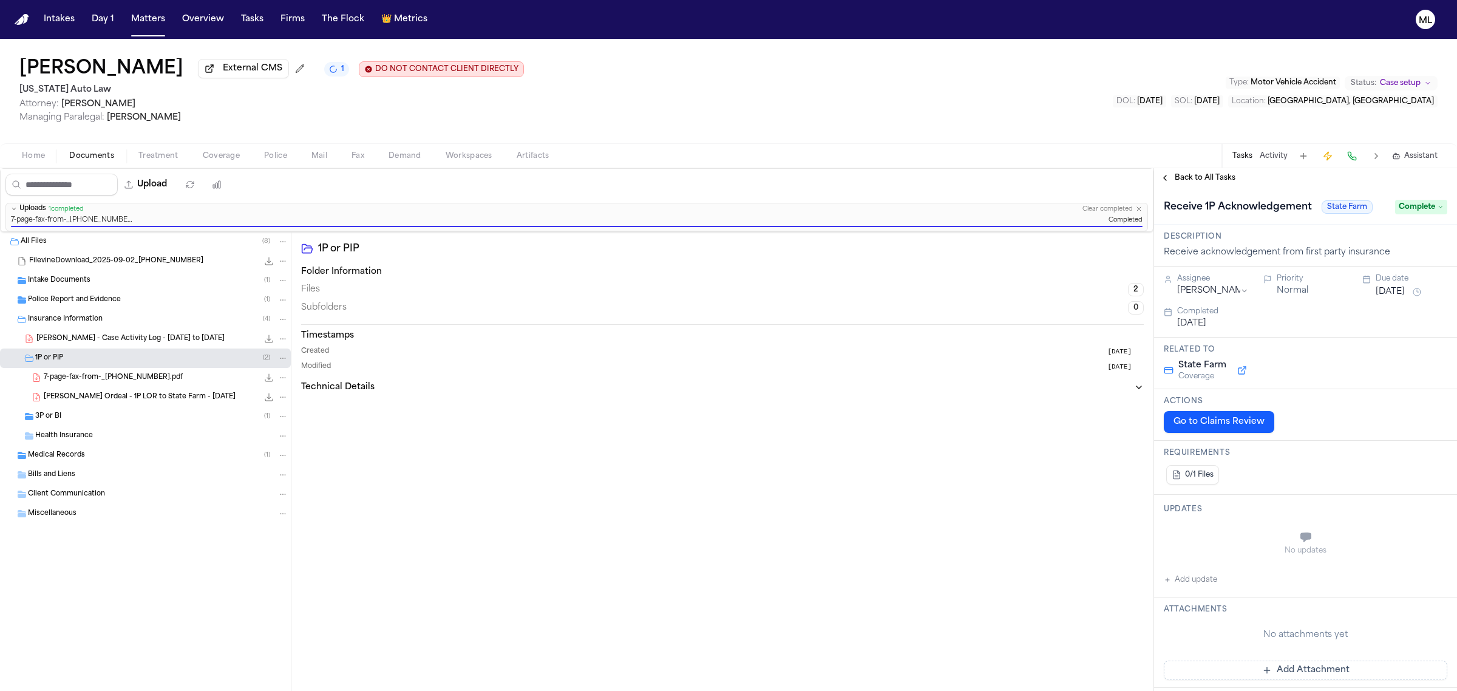
click at [1194, 177] on span "Back to All Tasks" at bounding box center [1204, 178] width 61 height 10
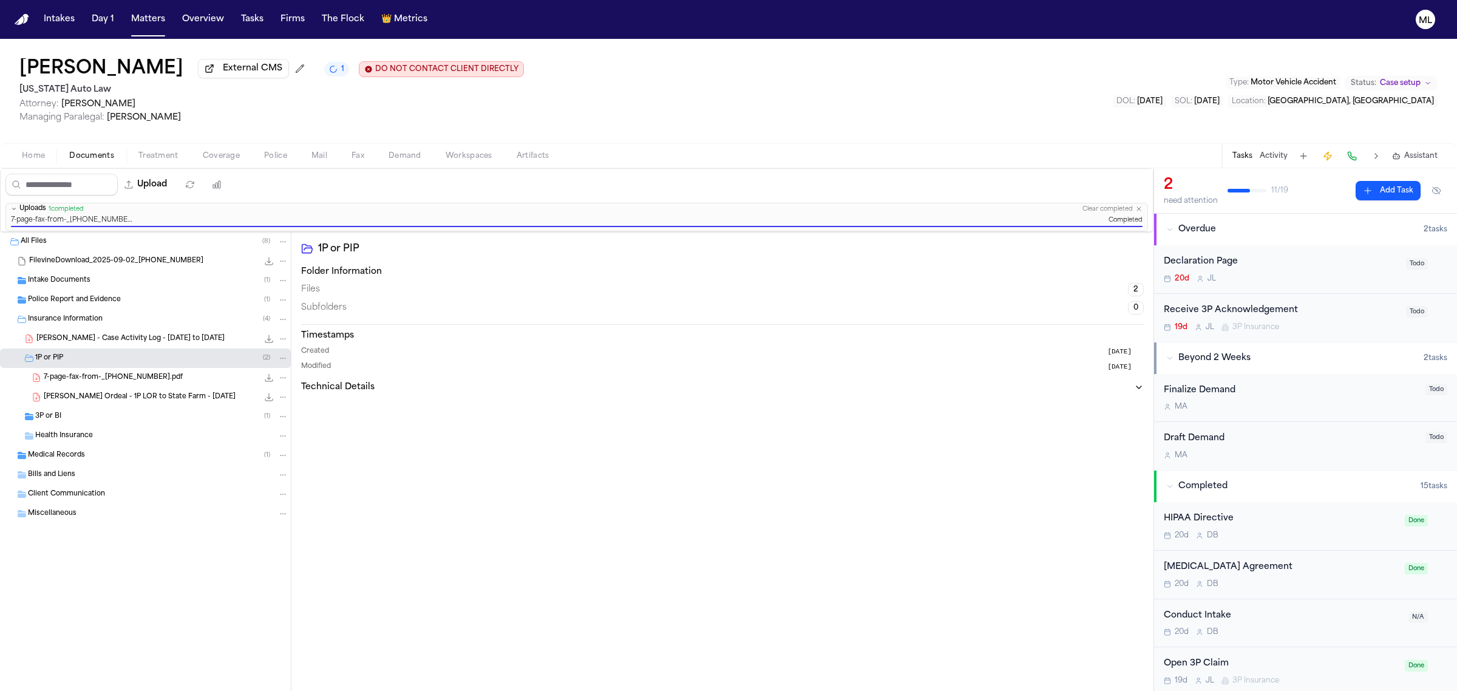
click at [1343, 314] on div "Receive 3P Acknowledgement" at bounding box center [1280, 310] width 235 height 14
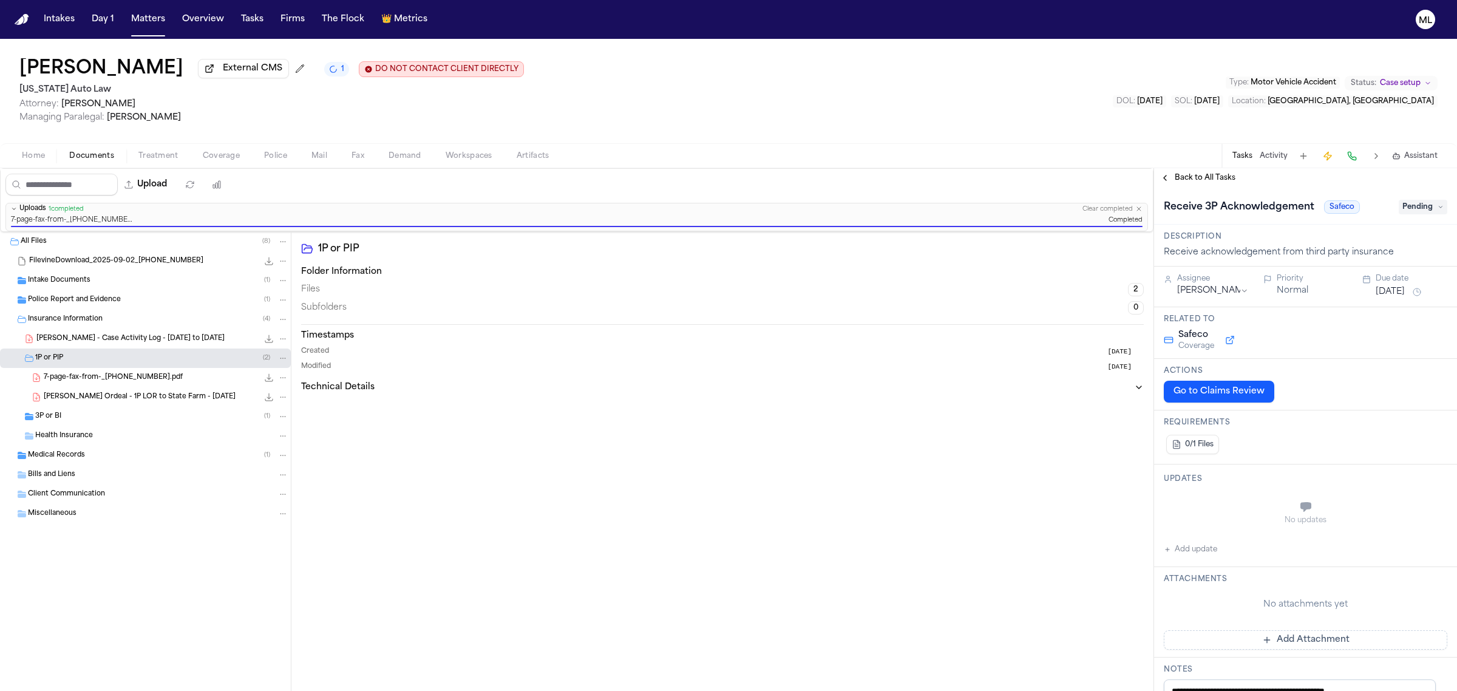
click at [1197, 175] on span "Back to All Tasks" at bounding box center [1204, 178] width 61 height 10
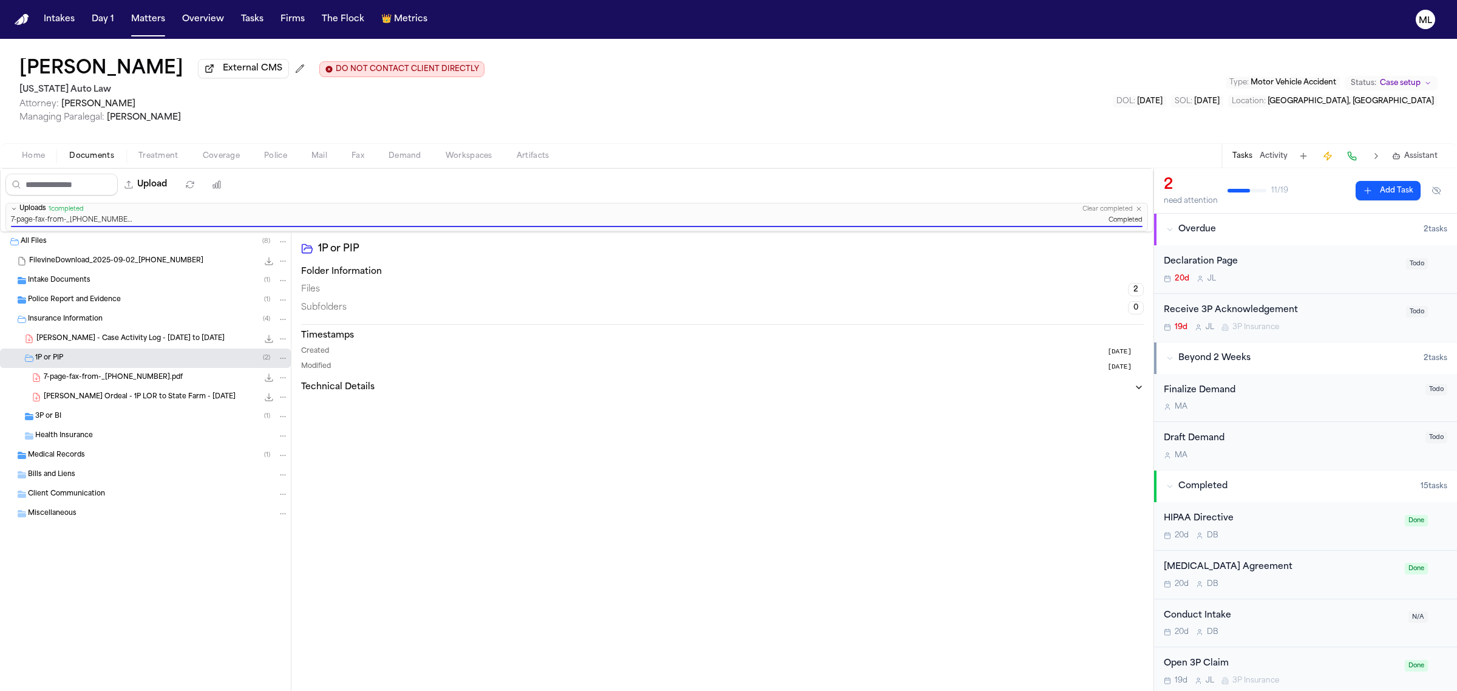
click at [163, 153] on span "Treatment" at bounding box center [158, 156] width 40 height 10
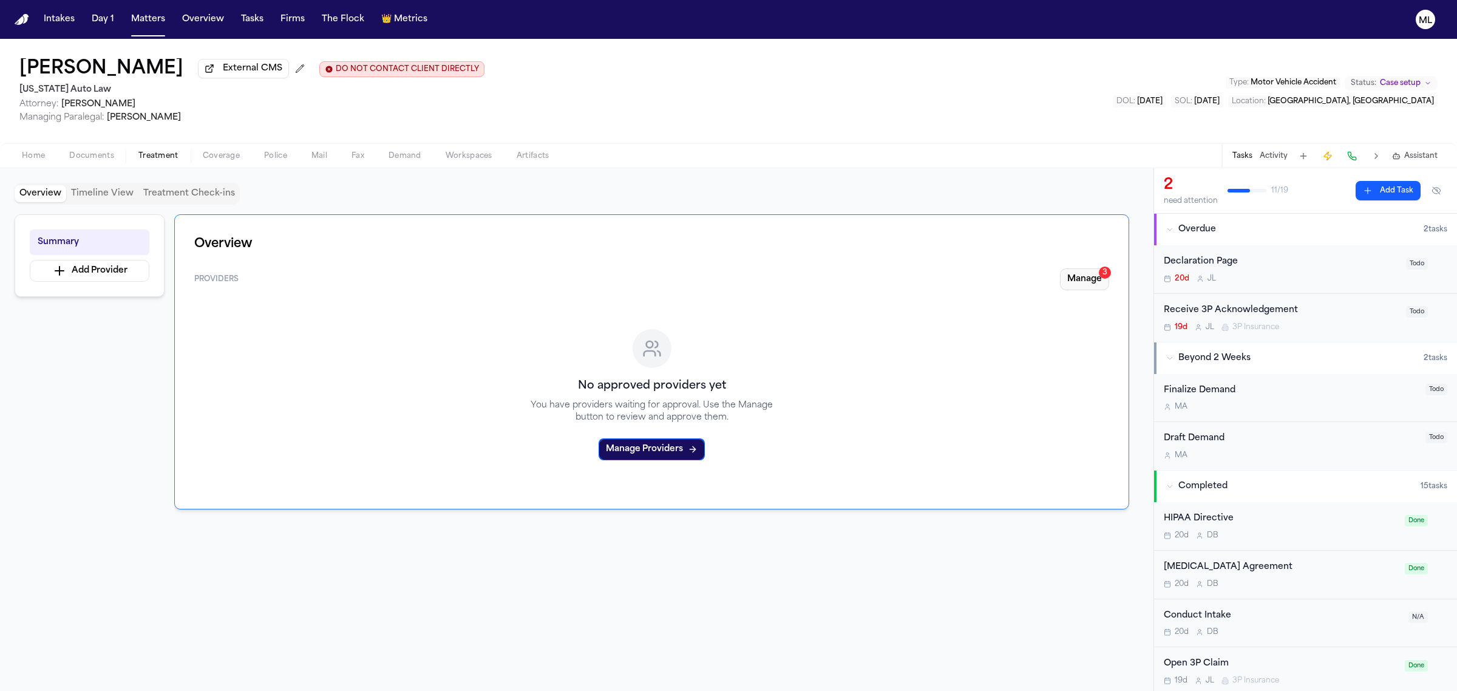
click at [1080, 283] on button "Manage 3" at bounding box center [1084, 279] width 49 height 22
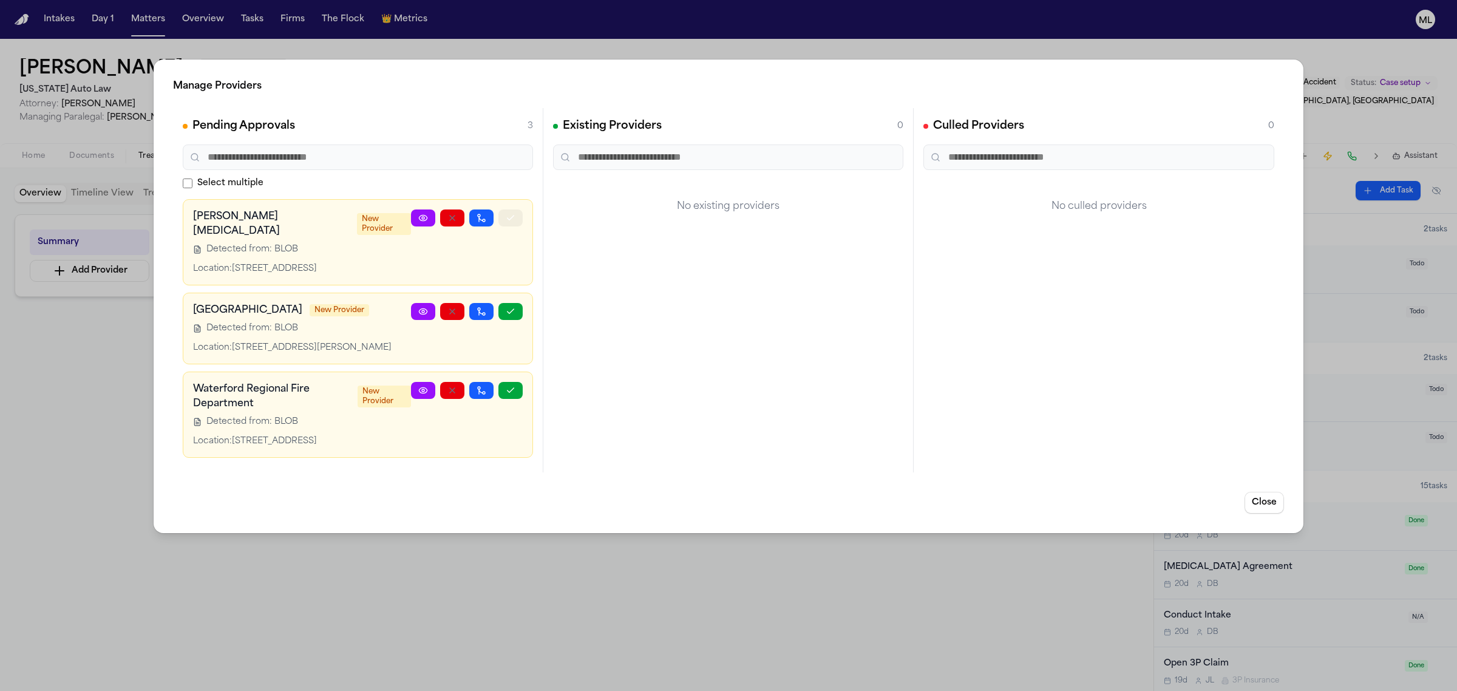
click at [504, 222] on button "button" at bounding box center [510, 217] width 24 height 17
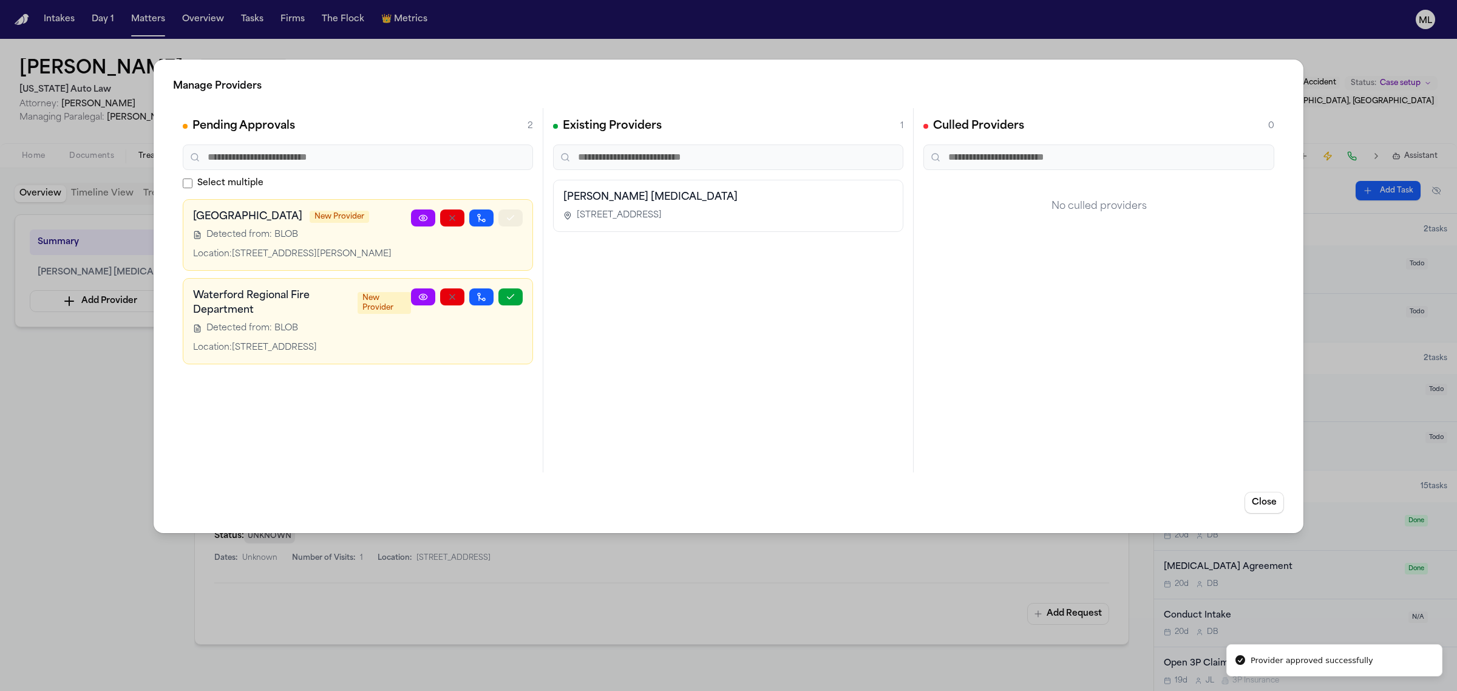
click at [504, 222] on button "button" at bounding box center [510, 217] width 24 height 17
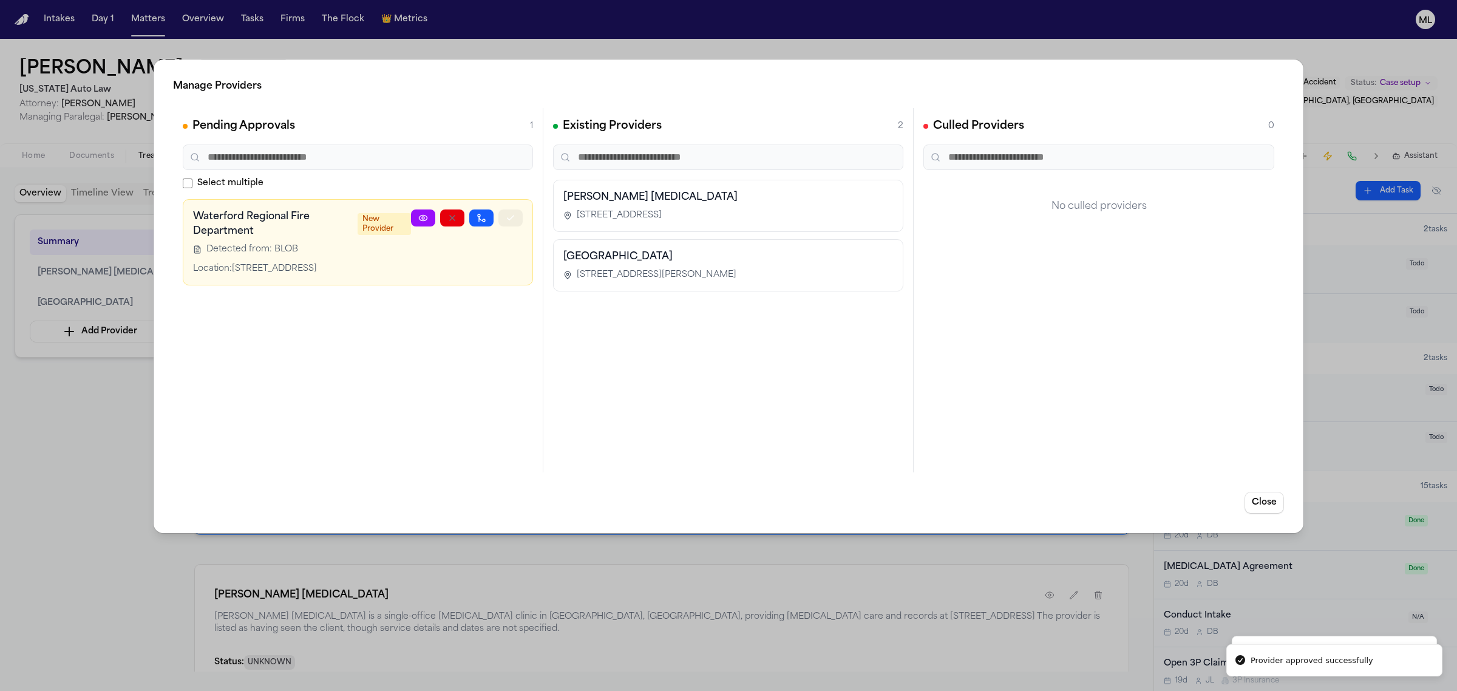
click at [504, 222] on button "button" at bounding box center [510, 217] width 24 height 17
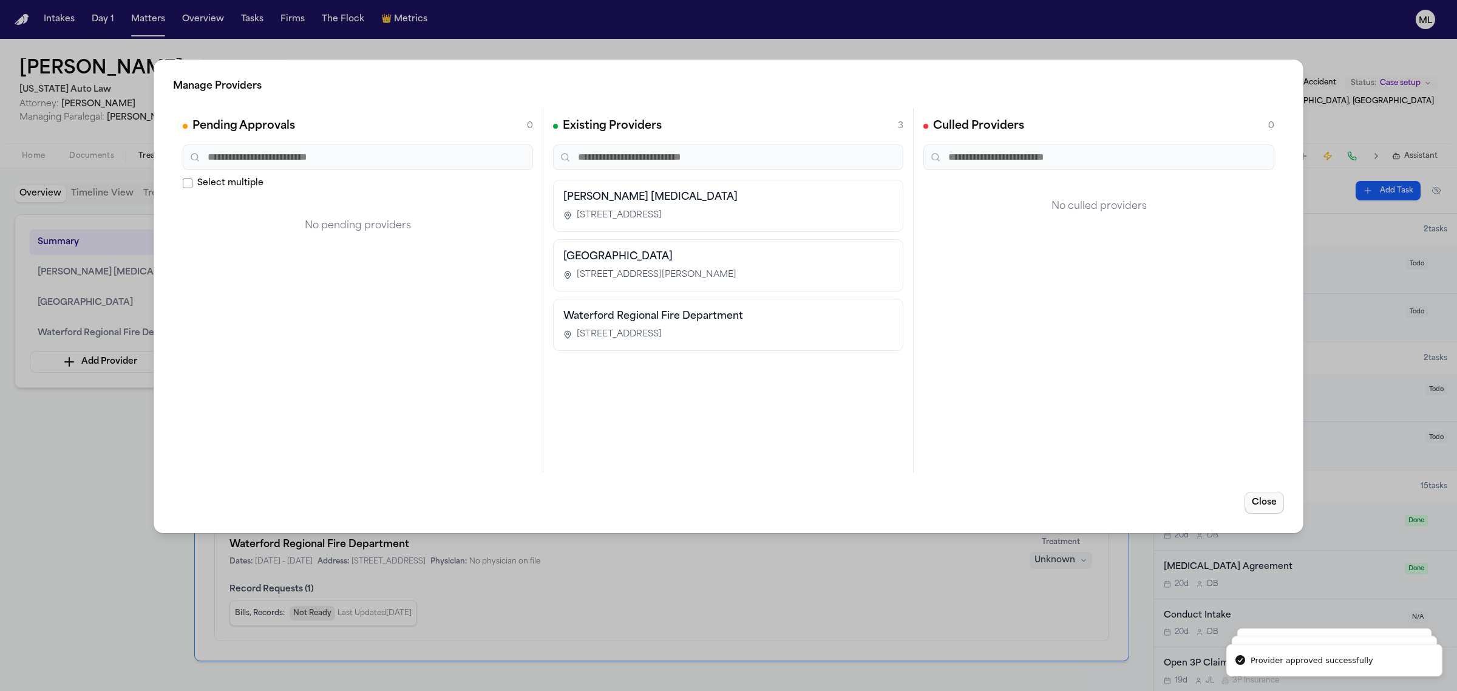
click at [1261, 504] on button "Close" at bounding box center [1263, 503] width 39 height 22
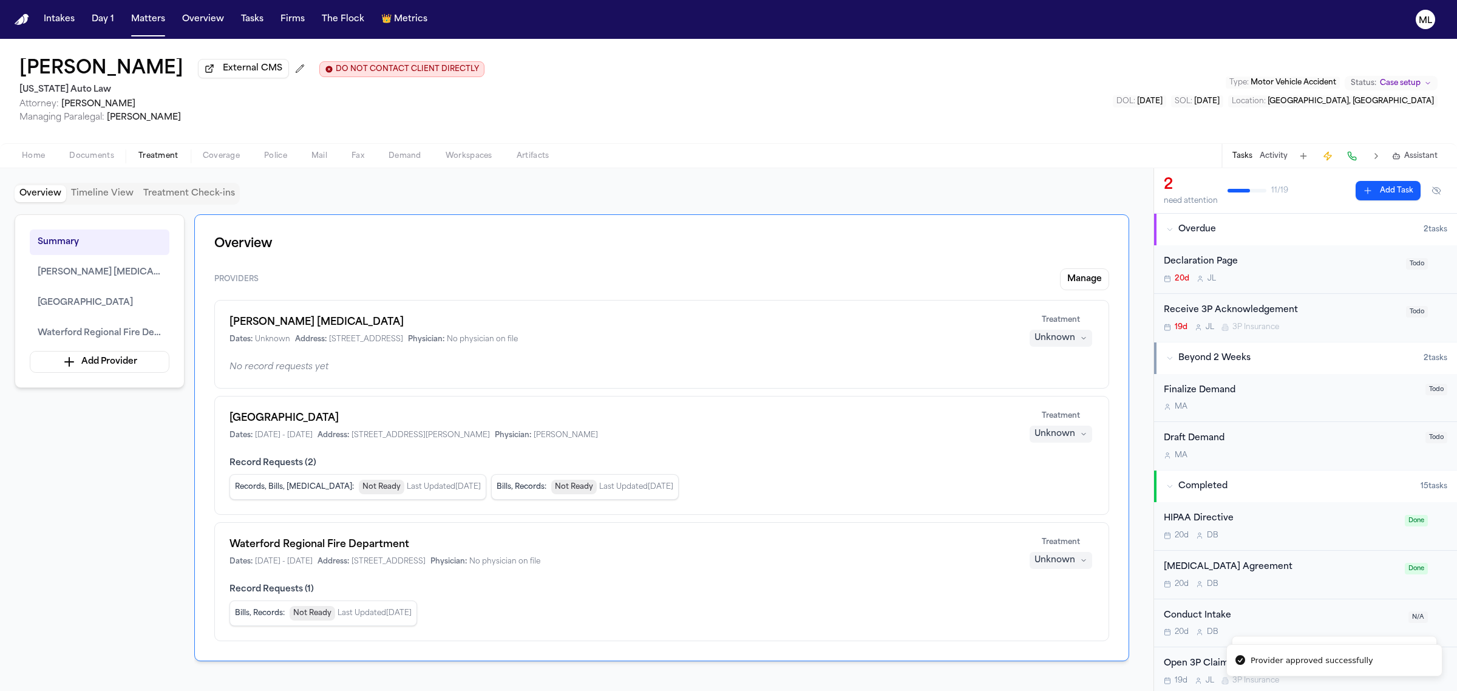
click at [1061, 347] on div "[PERSON_NAME] [MEDICAL_DATA] Dates: Unknown Address: [STREET_ADDRESS] Physician…" at bounding box center [661, 344] width 895 height 89
click at [1061, 344] on div "Unknown" at bounding box center [1054, 338] width 41 height 12
click at [1051, 386] on span "Completed" at bounding box center [1046, 385] width 48 height 12
click at [1057, 445] on div "[GEOGRAPHIC_DATA] Dates: [DATE] - [DATE] Address: [STREET_ADDRESS][PERSON_NAME]…" at bounding box center [661, 455] width 895 height 119
click at [1057, 437] on div "Unknown" at bounding box center [1054, 434] width 41 height 12
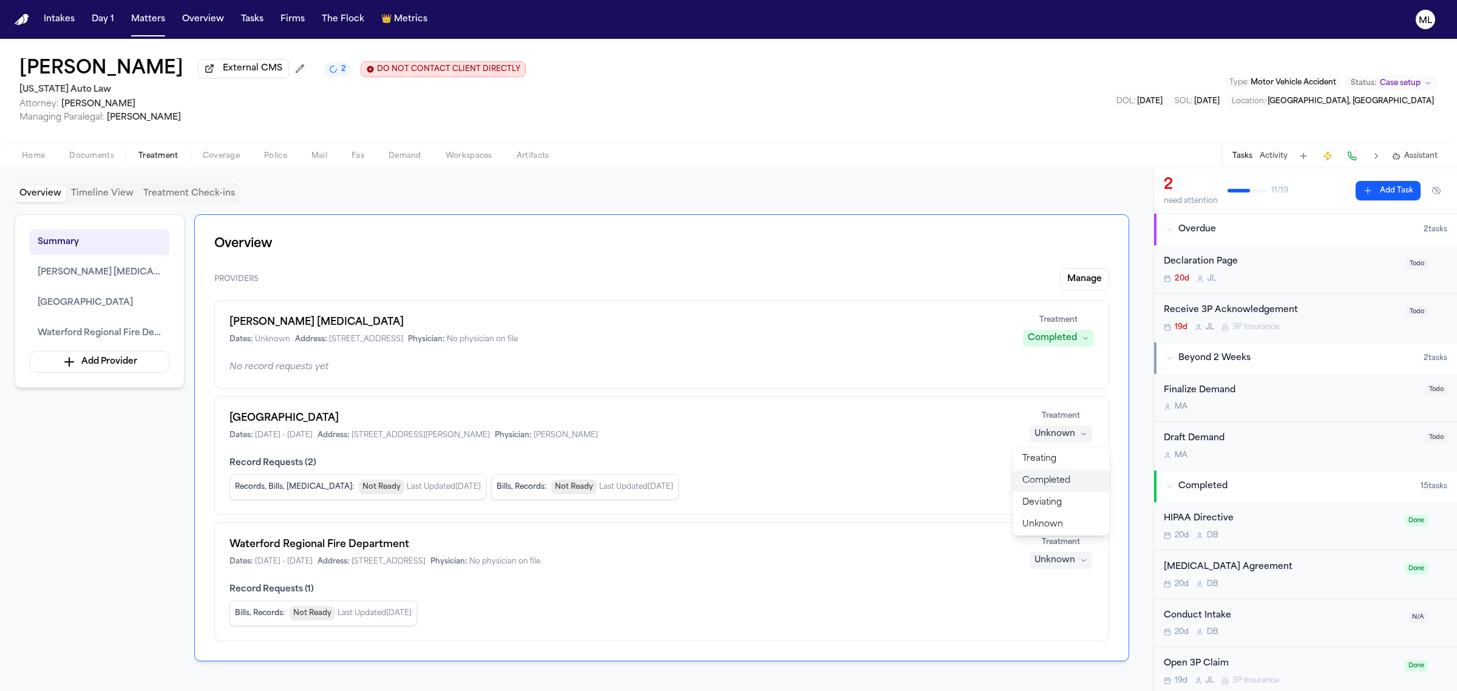
click at [1044, 478] on span "Completed" at bounding box center [1046, 481] width 48 height 12
click at [1066, 557] on div "Waterford Regional Fire Department Dates: [DATE] - [DATE] Address: [STREET_ADDR…" at bounding box center [661, 581] width 895 height 119
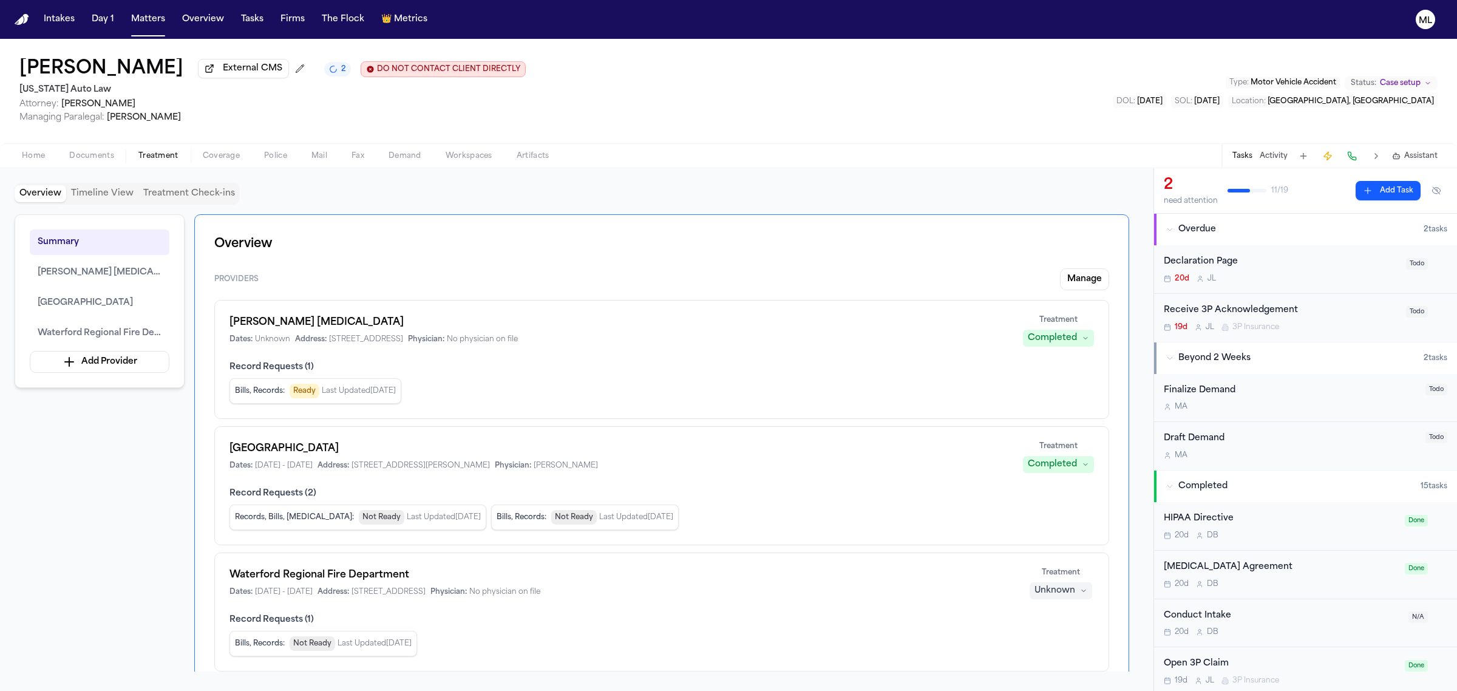
click at [1061, 587] on div "Unknown" at bounding box center [1054, 590] width 41 height 12
click at [1060, 632] on span "Completed" at bounding box center [1046, 638] width 48 height 12
drag, startPoint x: 132, startPoint y: 22, endPoint x: 253, endPoint y: 20, distance: 121.4
click at [132, 22] on button "Matters" at bounding box center [148, 19] width 44 height 22
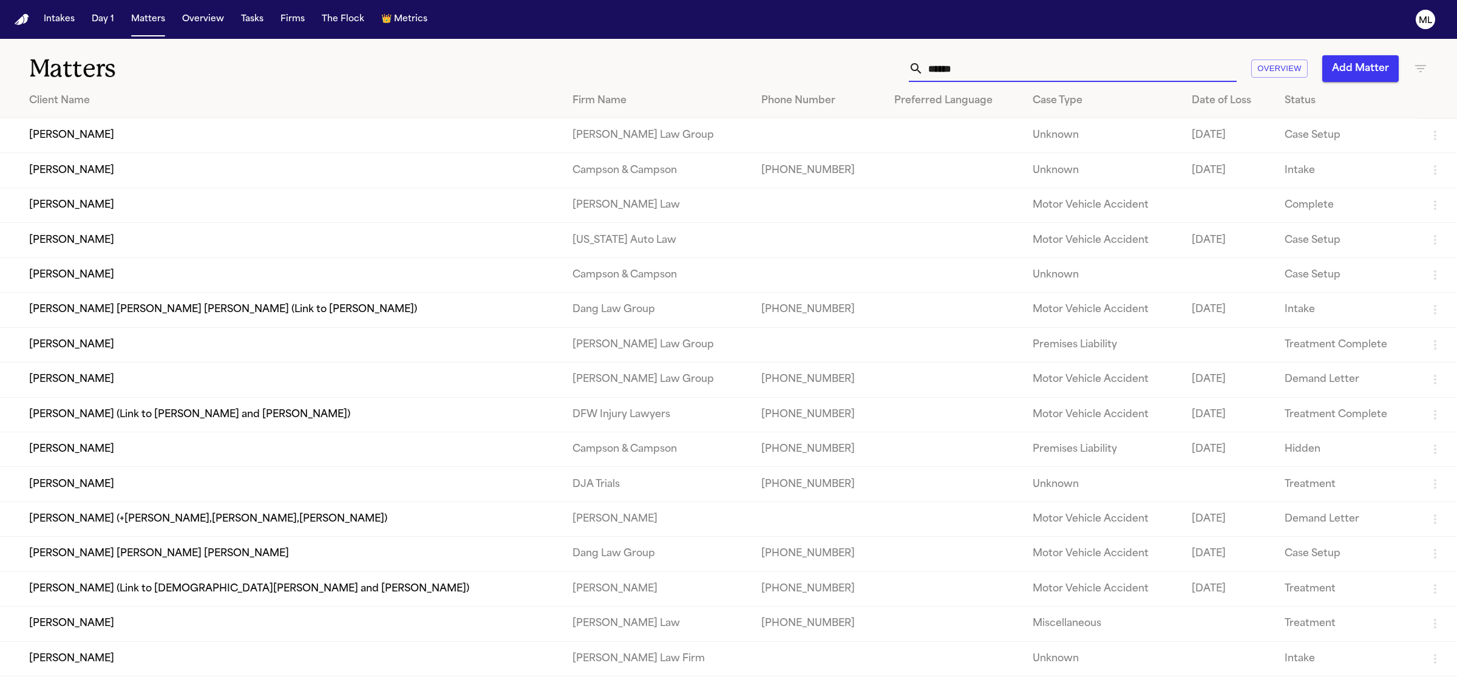
drag, startPoint x: 1021, startPoint y: 64, endPoint x: 929, endPoint y: 63, distance: 92.3
click at [929, 64] on input "*****" at bounding box center [1079, 68] width 313 height 27
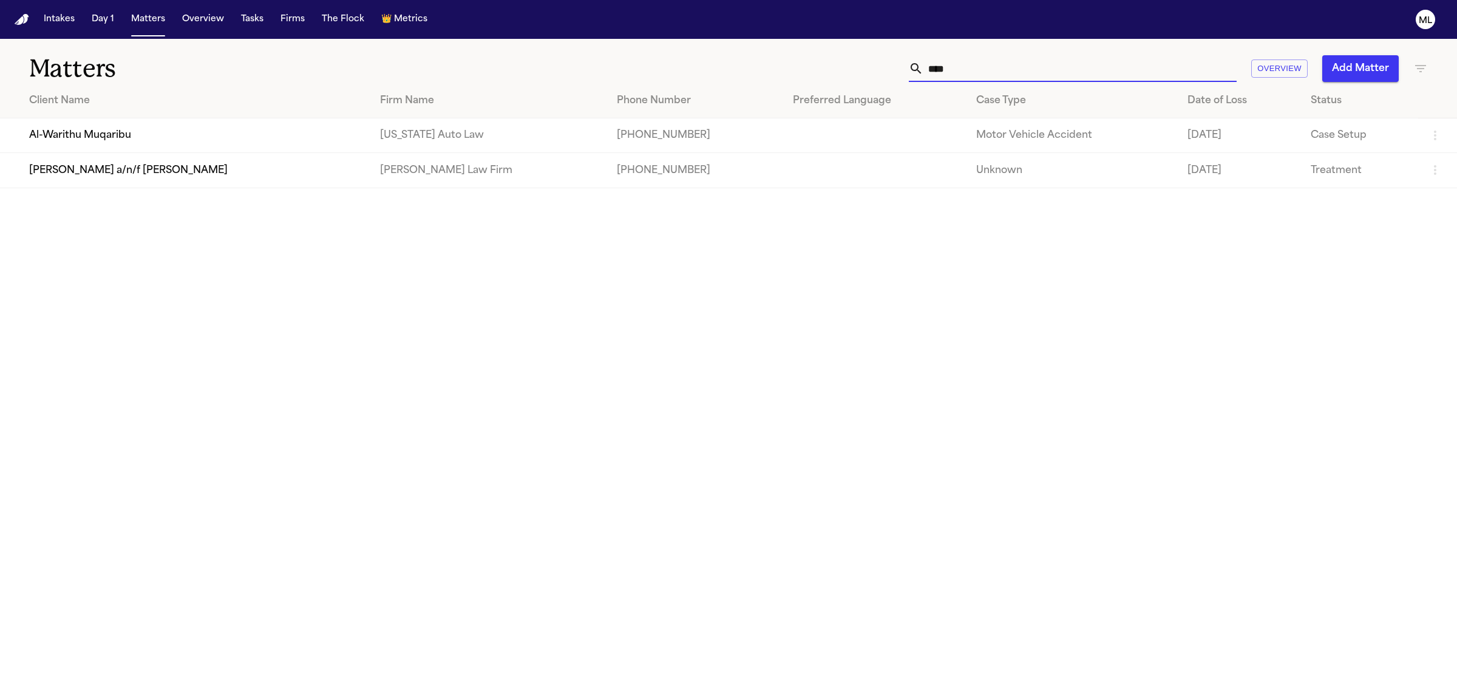
type input "****"
click at [101, 129] on td "Al-Warithu Muqaribu" at bounding box center [185, 135] width 370 height 35
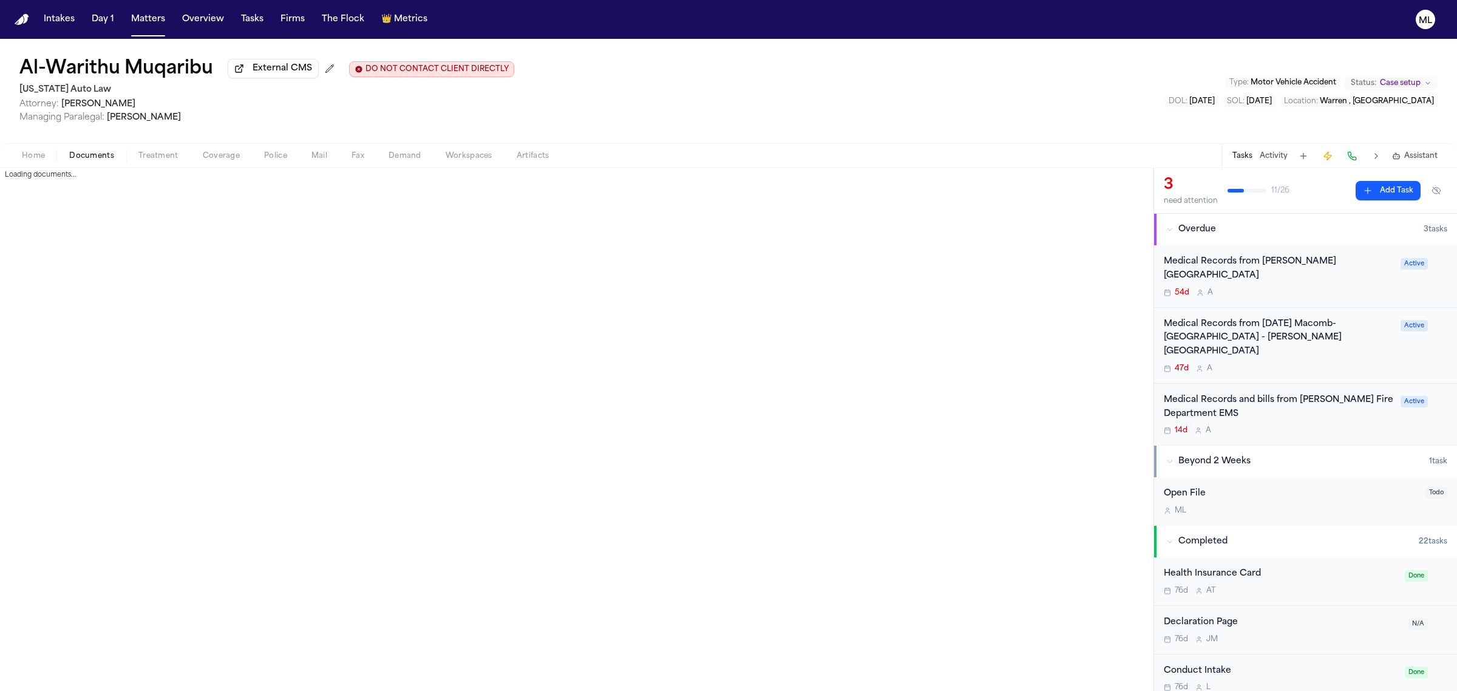
click at [99, 155] on span "Documents" at bounding box center [91, 156] width 45 height 10
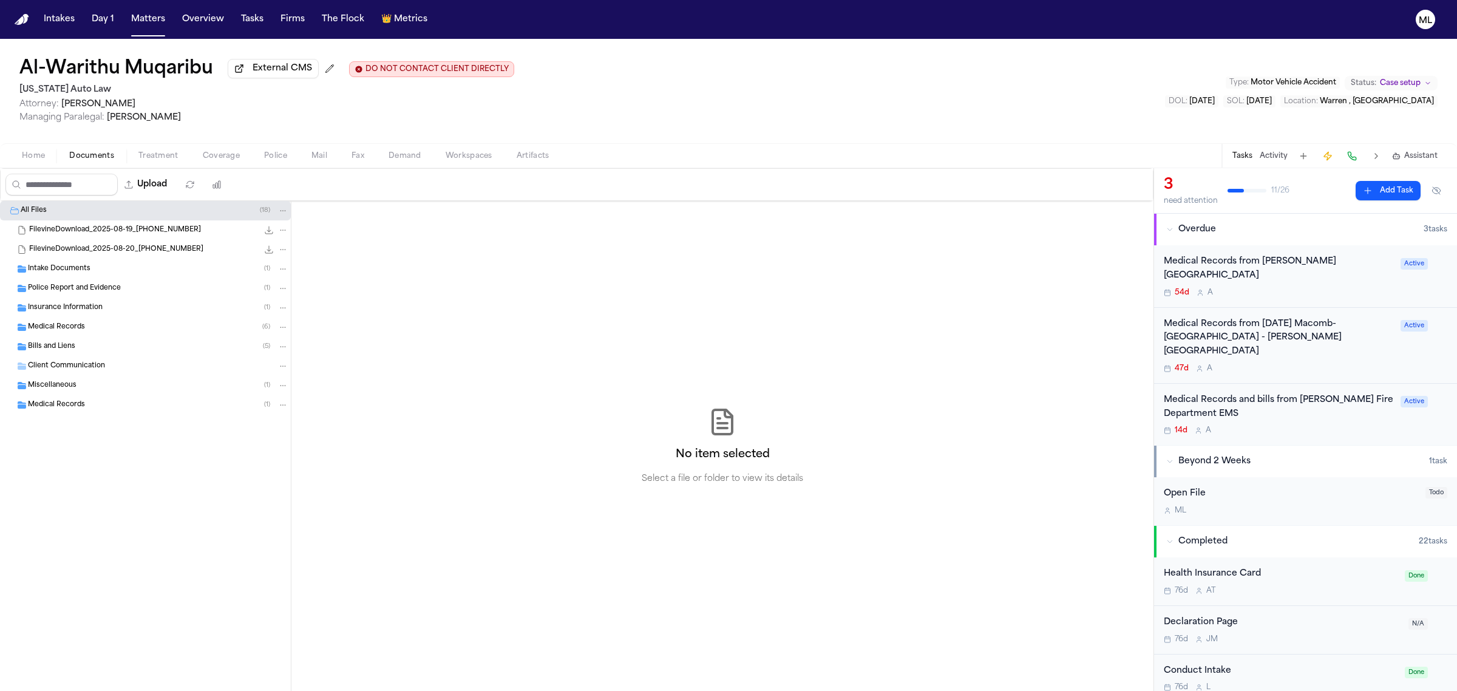
click at [120, 298] on div "Insurance Information ( 1 )" at bounding box center [145, 307] width 291 height 19
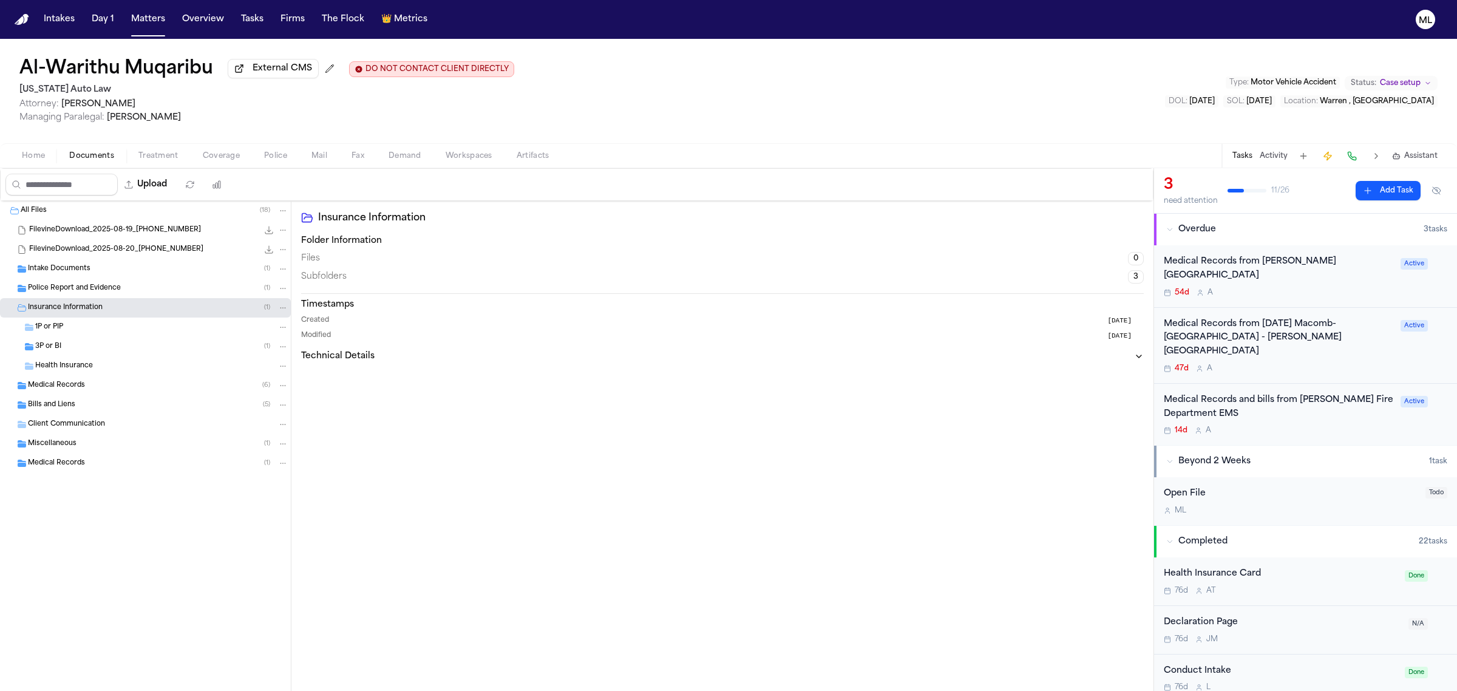
click at [120, 340] on div "3P or BI ( 1 )" at bounding box center [145, 346] width 291 height 19
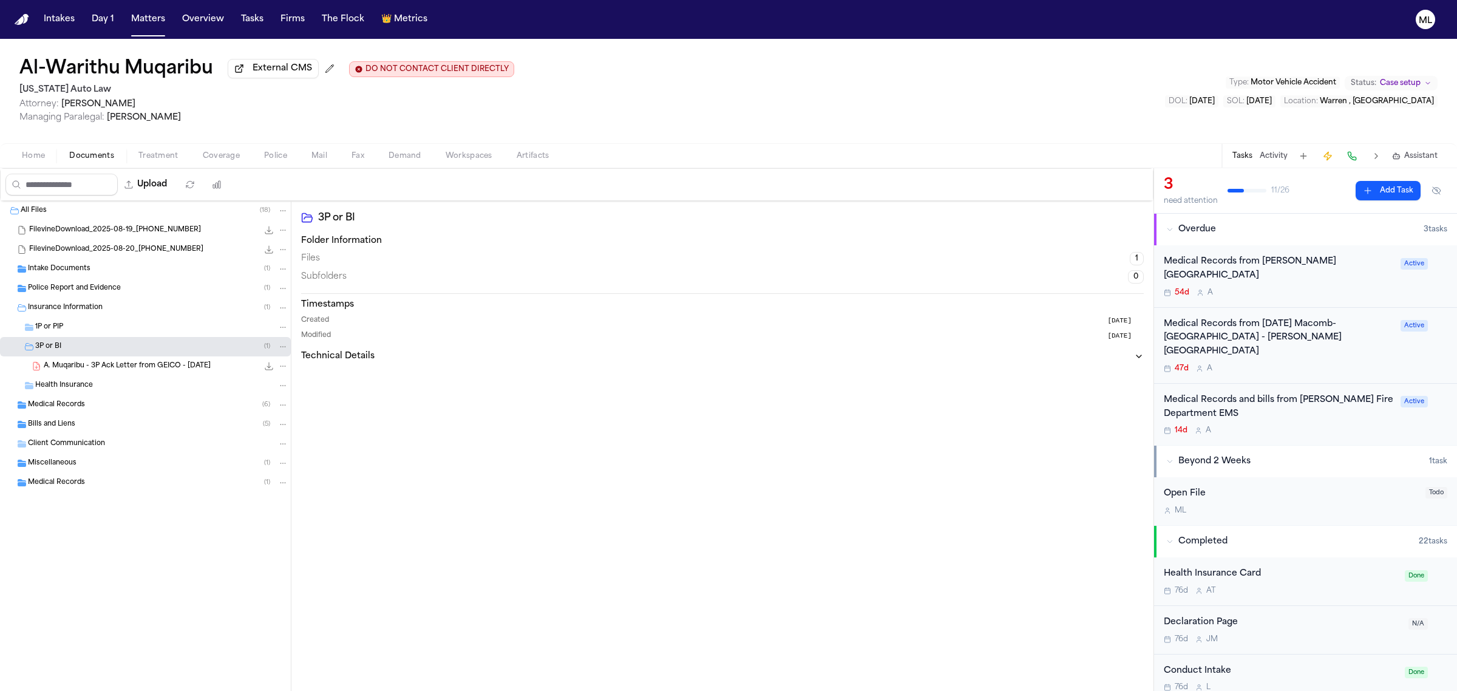
click at [34, 146] on div "Home Documents Treatment Coverage Police Mail Fax Demand Workspaces Artifacts T…" at bounding box center [728, 155] width 1457 height 24
click at [34, 155] on span "Home" at bounding box center [33, 156] width 23 height 10
